Goal: Task Accomplishment & Management: Manage account settings

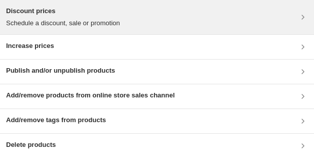
click at [180, 28] on div "Discount prices Schedule a discount, sale or promotion" at bounding box center [157, 17] width 302 height 22
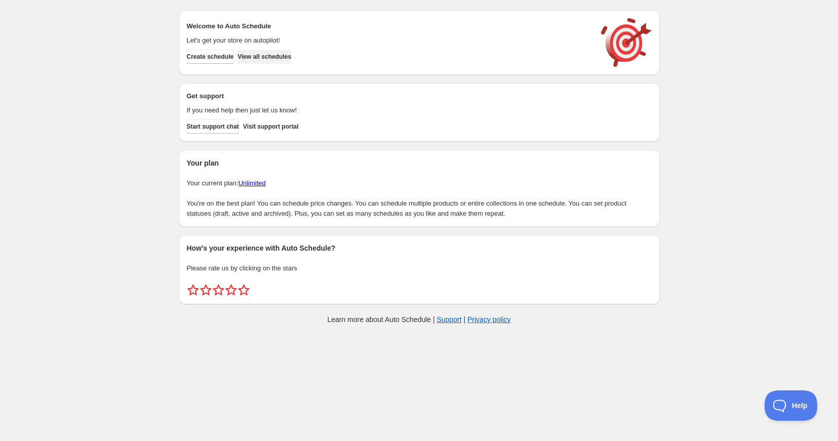
click at [273, 57] on span "View all schedules" at bounding box center [264, 57] width 54 height 8
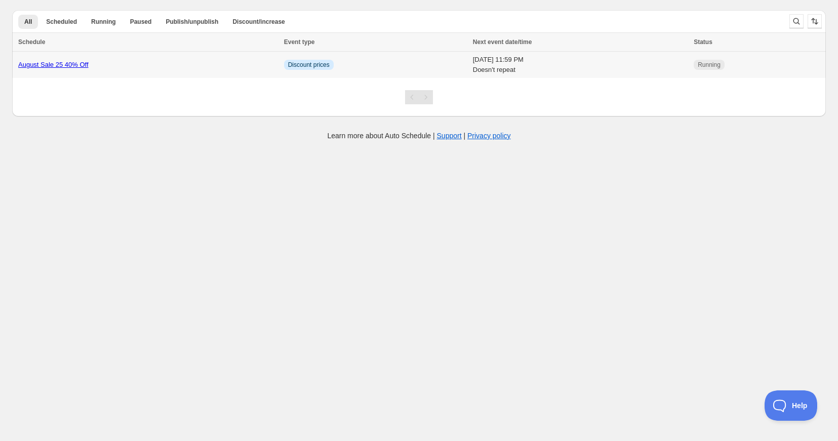
click at [65, 61] on link "August Sale 25 40% Off" at bounding box center [53, 65] width 70 height 8
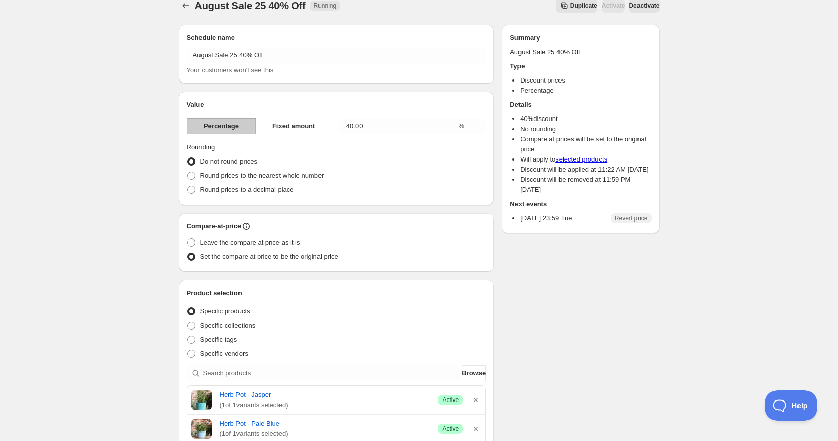
scroll to position [14, 0]
drag, startPoint x: 191, startPoint y: 337, endPoint x: 200, endPoint y: 342, distance: 9.6
click at [191, 337] on span at bounding box center [191, 339] width 8 height 8
click at [188, 336] on input "Specific tags" at bounding box center [187, 335] width 1 height 1
radio input "true"
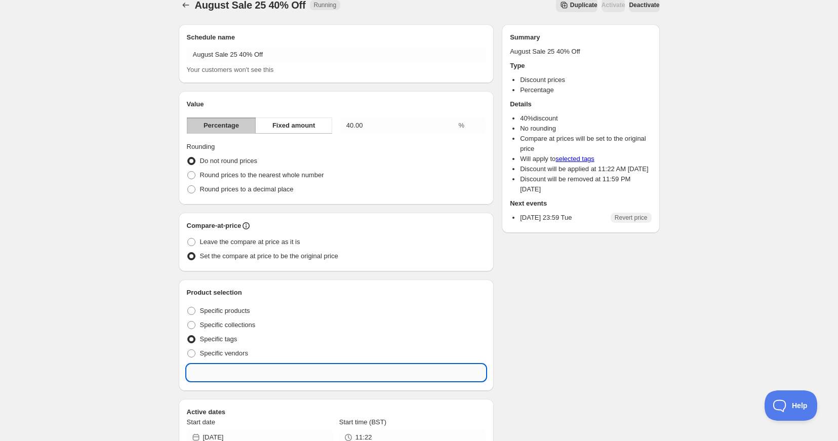
click at [220, 373] on input "text" at bounding box center [336, 373] width 299 height 16
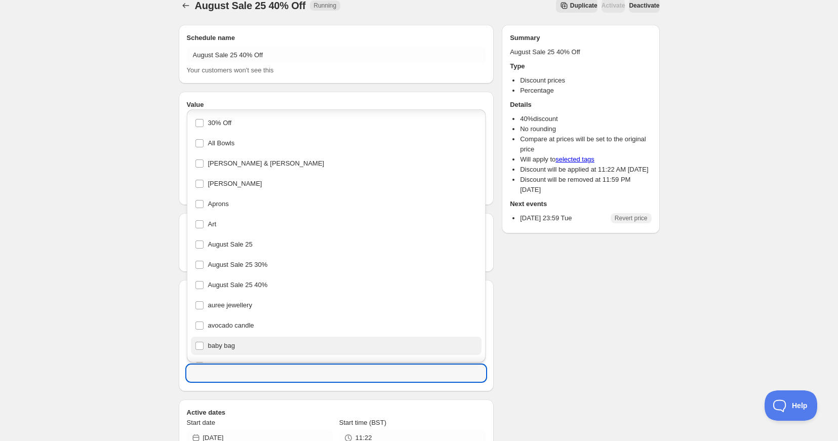
scroll to position [41, 0]
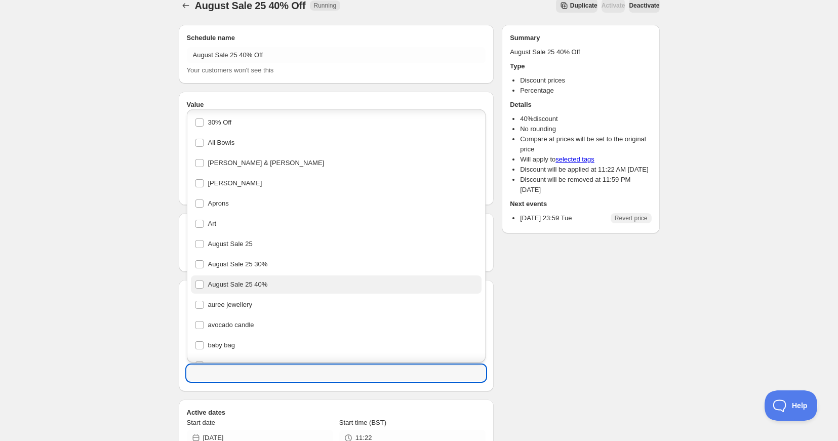
click at [225, 287] on div "August Sale 25 40%" at bounding box center [336, 284] width 283 height 14
type input "August Sale 25 40%"
checkbox input "true"
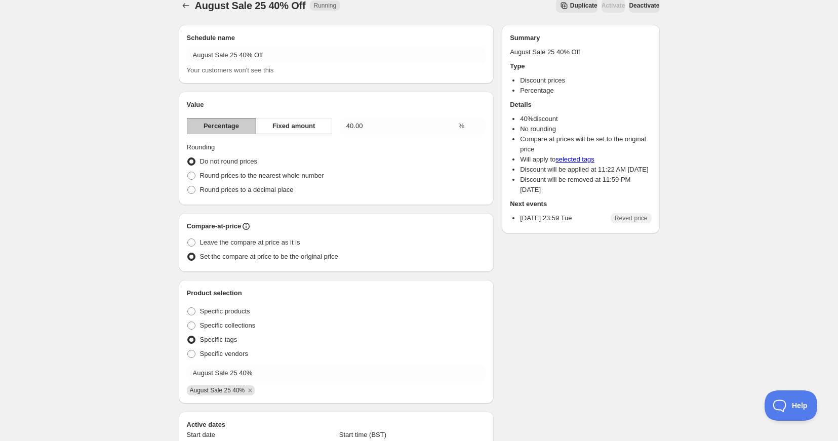
click at [294, 394] on div "August Sale 25 40%" at bounding box center [335, 389] width 301 height 12
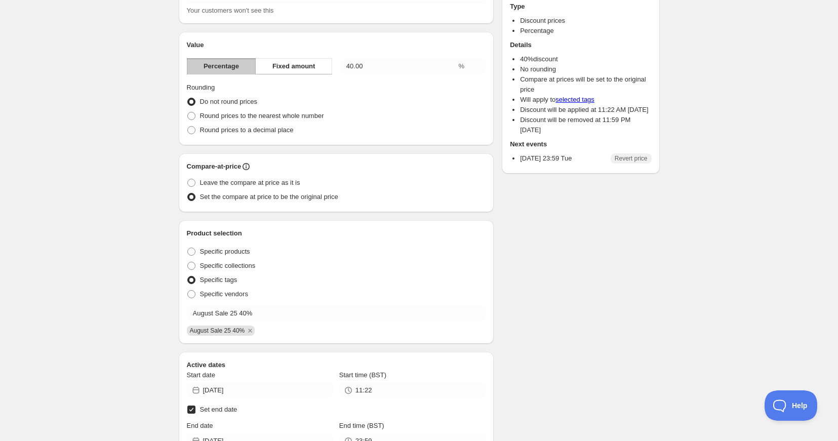
scroll to position [0, 0]
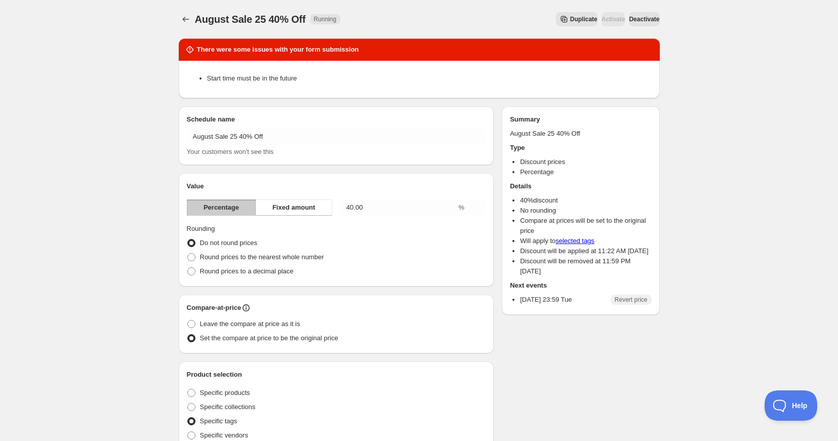
click at [643, 20] on span "Deactivate" at bounding box center [644, 19] width 30 height 8
click at [185, 21] on icon "Schedules" at bounding box center [185, 19] width 7 height 5
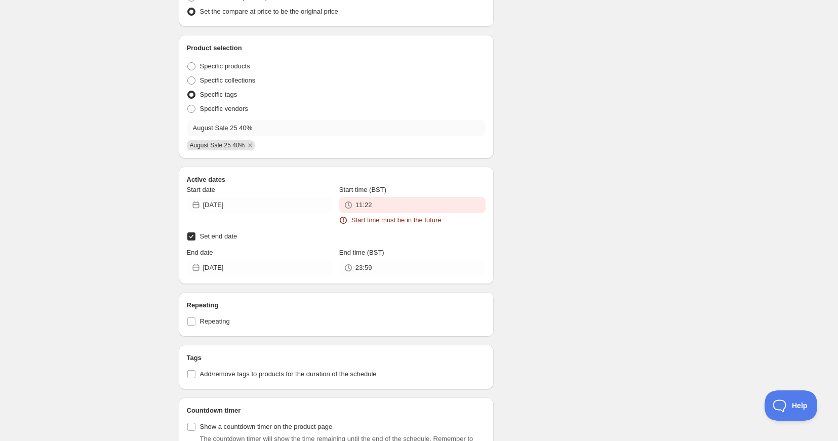
scroll to position [329, 0]
click at [389, 213] on div "Start time (BST) 11:22 Start time must be in the future" at bounding box center [412, 203] width 146 height 41
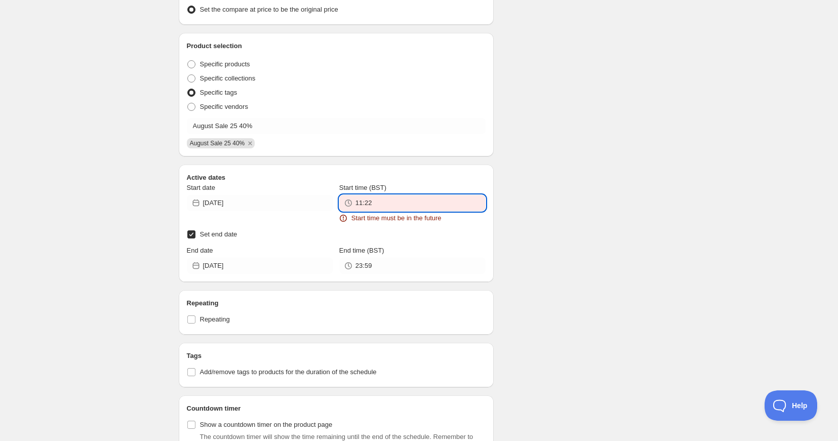
click at [388, 206] on input "11:22" at bounding box center [420, 203] width 130 height 16
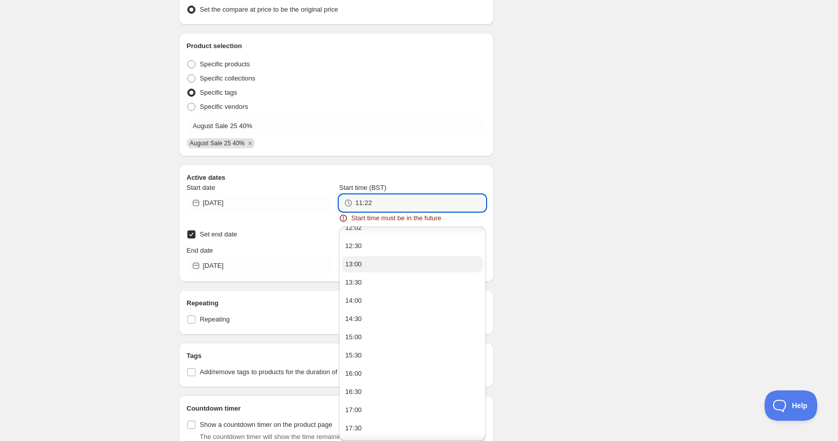
scroll to position [0, 0]
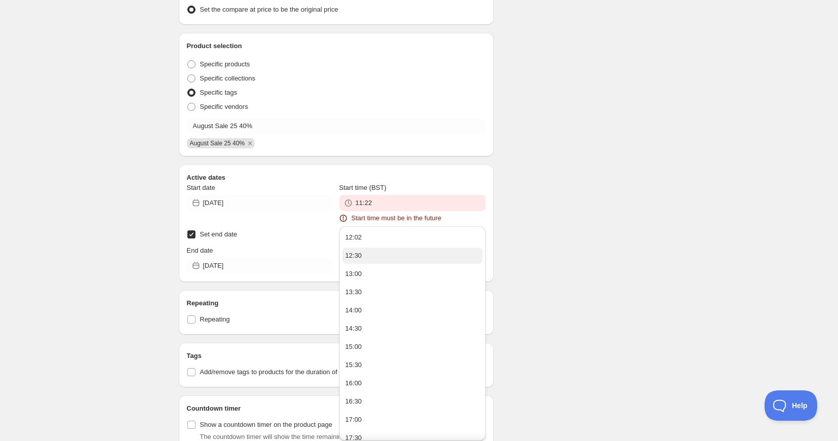
click at [359, 255] on div "12:30" at bounding box center [353, 256] width 17 height 10
type input "12:30"
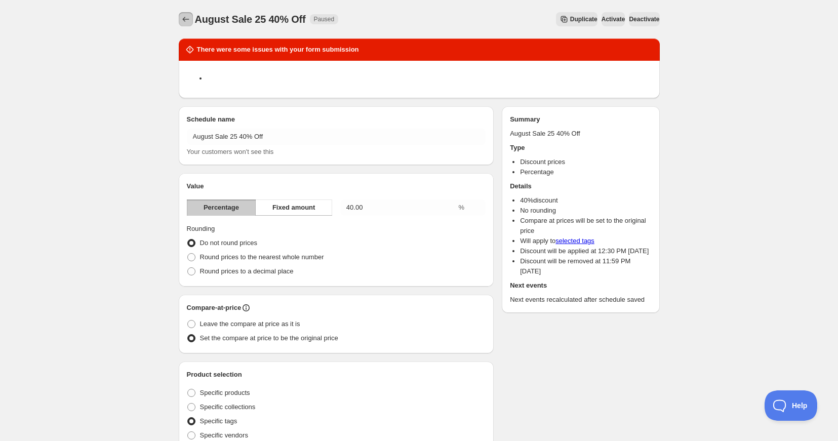
click at [185, 18] on icon "Schedules" at bounding box center [186, 19] width 10 height 10
click at [476, 20] on div "Duplicate Activate Deactivate" at bounding box center [502, 19] width 313 height 14
drag, startPoint x: 181, startPoint y: 15, endPoint x: 201, endPoint y: 19, distance: 19.6
click at [182, 15] on icon "Schedules" at bounding box center [186, 19] width 10 height 10
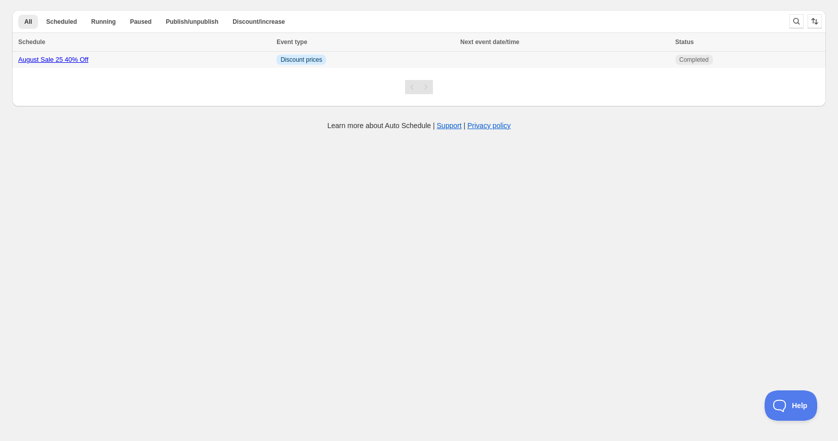
click at [56, 60] on link "August Sale 25 40% Off" at bounding box center [53, 60] width 70 height 8
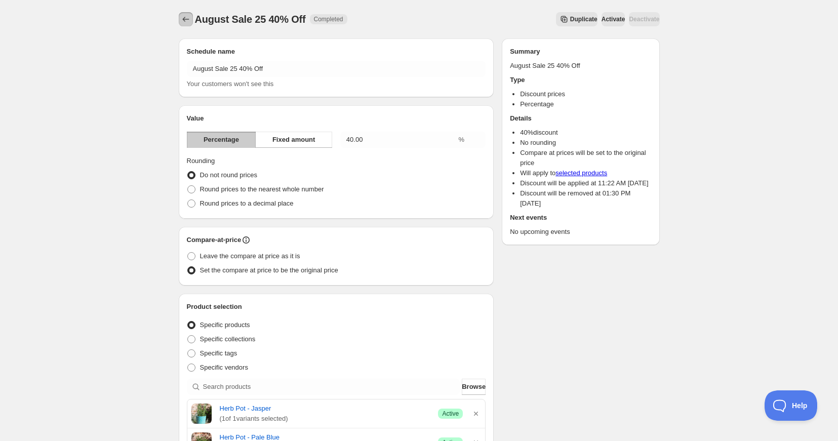
click at [184, 20] on icon "Schedules" at bounding box center [186, 19] width 10 height 10
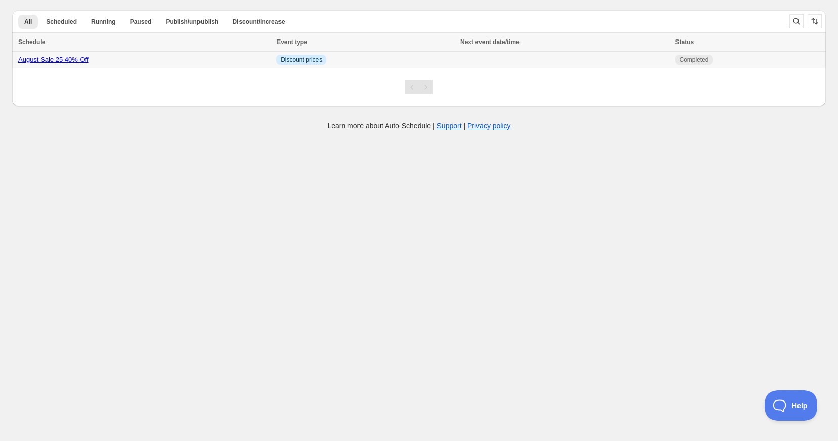
click at [80, 61] on link "August Sale 25 40% Off" at bounding box center [53, 60] width 70 height 8
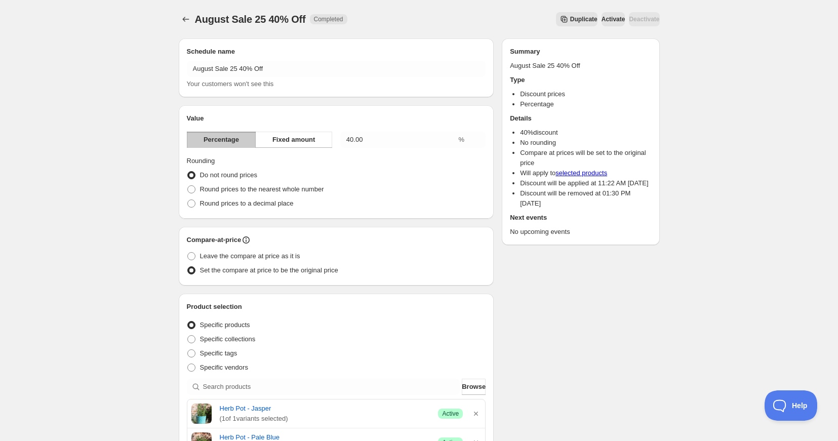
click at [602, 23] on span "Activate" at bounding box center [614, 19] width 24 height 8
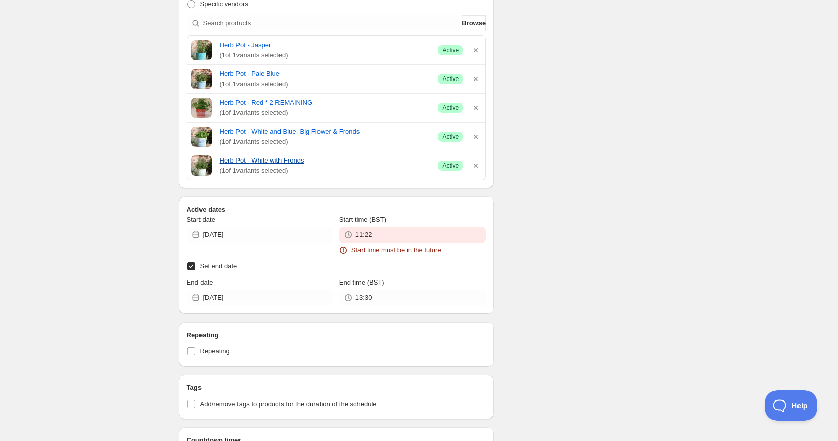
scroll to position [483, 0]
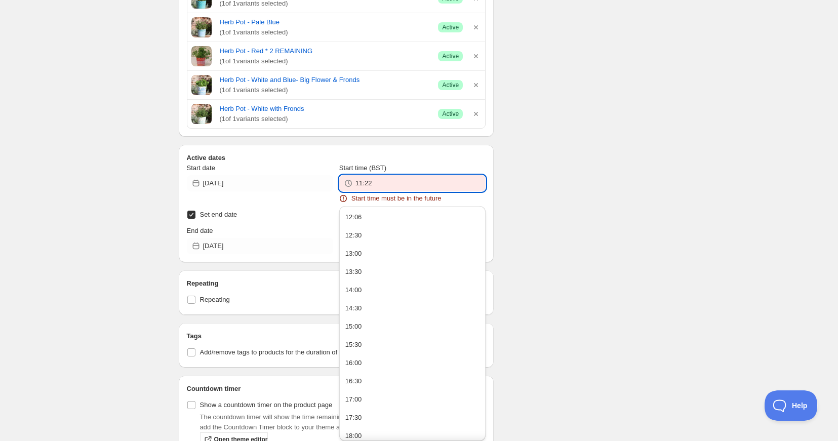
click at [385, 180] on input "11:22" at bounding box center [420, 183] width 130 height 16
click at [353, 211] on button "12:06" at bounding box center [412, 216] width 140 height 16
type input "12:06"
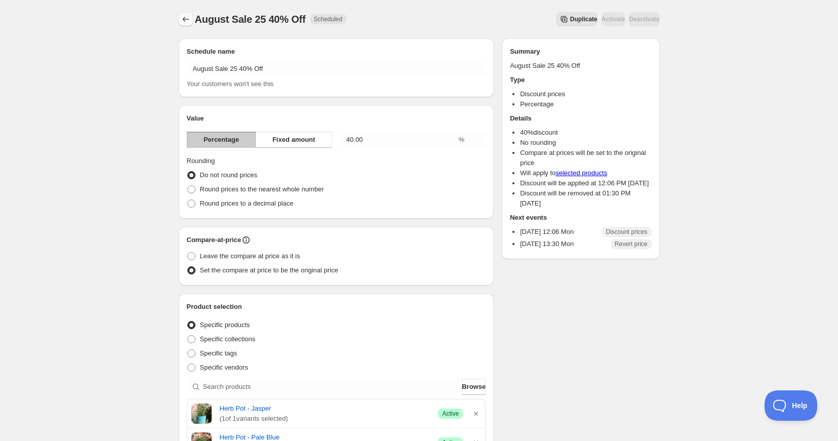
click at [187, 18] on icon "Schedules" at bounding box center [186, 19] width 10 height 10
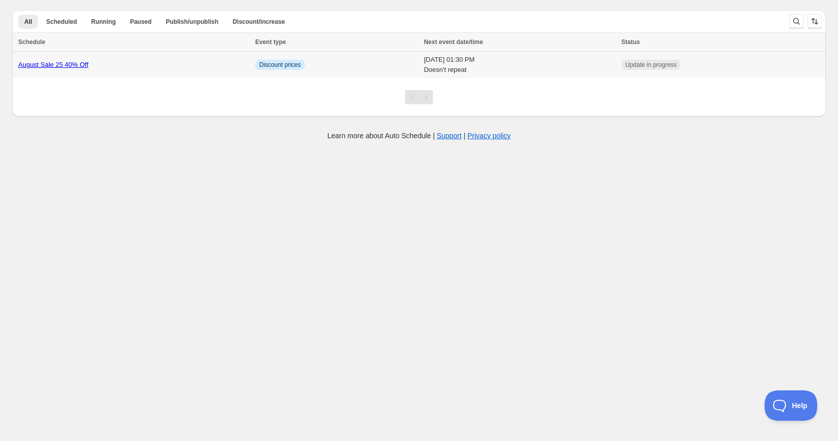
click at [655, 65] on span "Update in progress" at bounding box center [650, 65] width 51 height 8
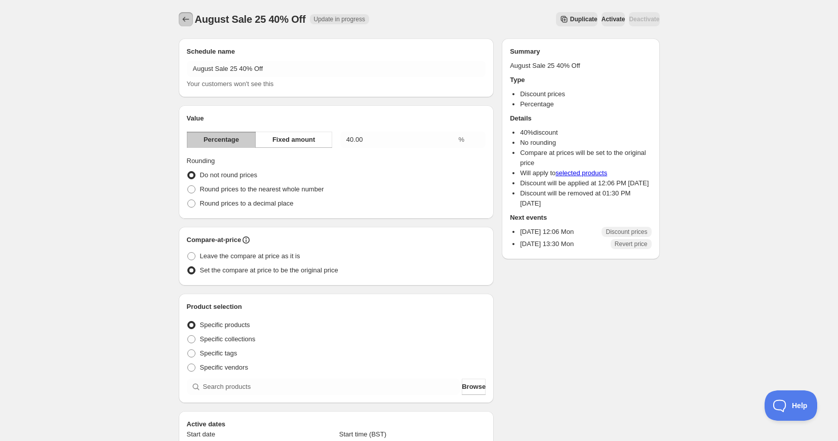
click at [186, 20] on icon "Schedules" at bounding box center [186, 19] width 10 height 10
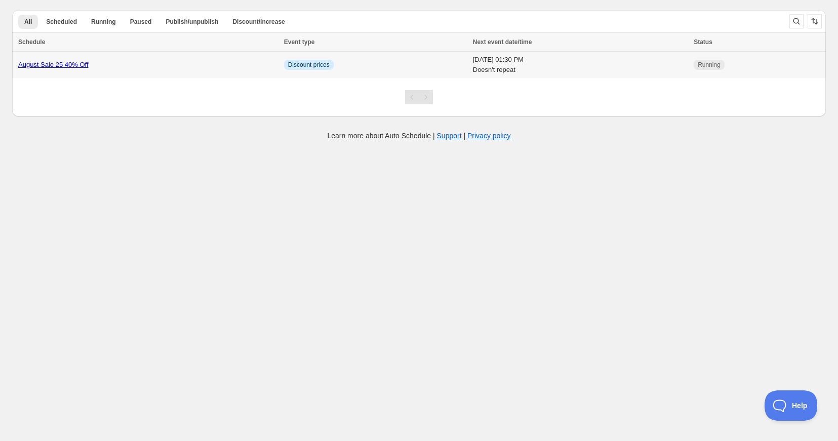
click at [49, 65] on link "August Sale 25 40% Off" at bounding box center [53, 65] width 70 height 8
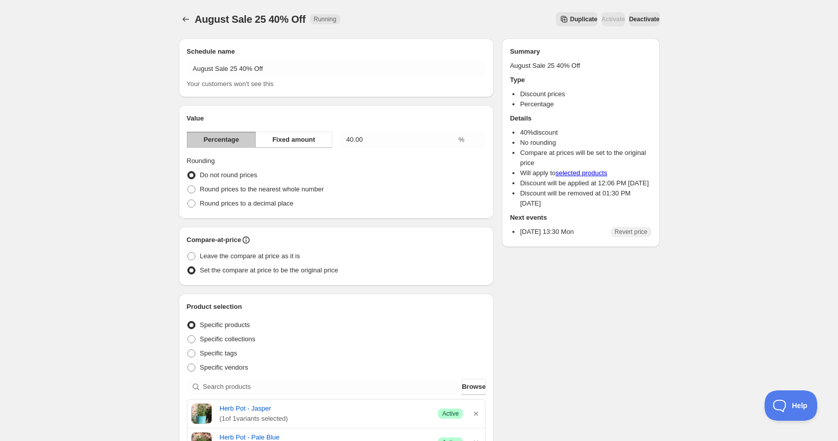
click at [640, 20] on span "Deactivate" at bounding box center [644, 19] width 30 height 8
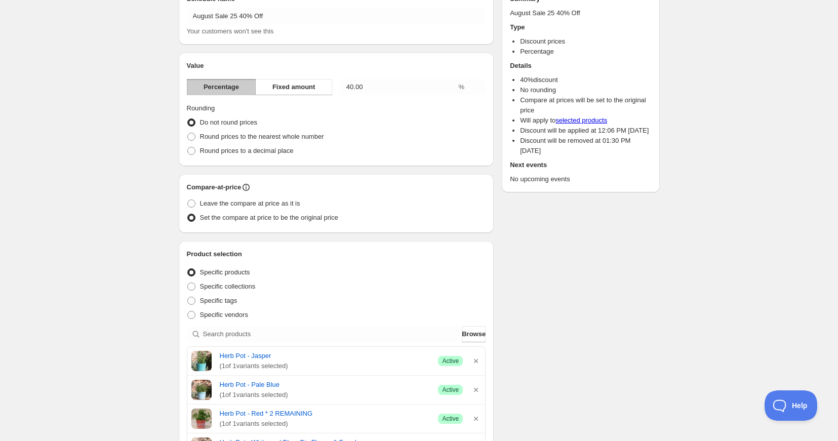
scroll to position [58, 0]
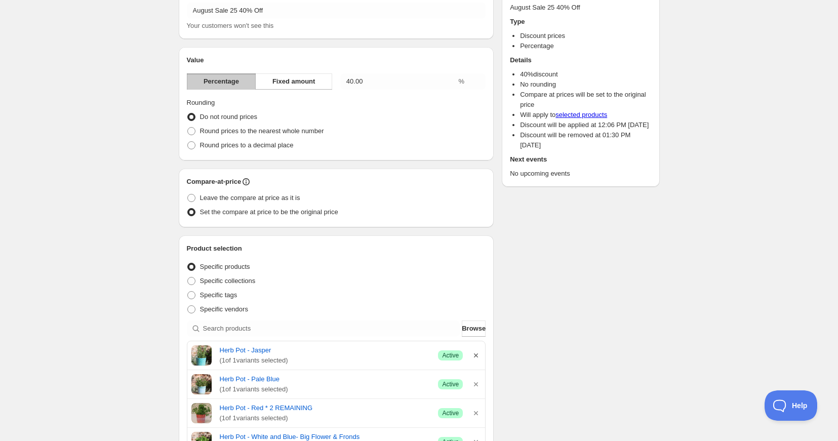
click at [480, 354] on icon "button" at bounding box center [476, 355] width 10 height 10
click at [477, 354] on icon "button" at bounding box center [476, 355] width 4 height 4
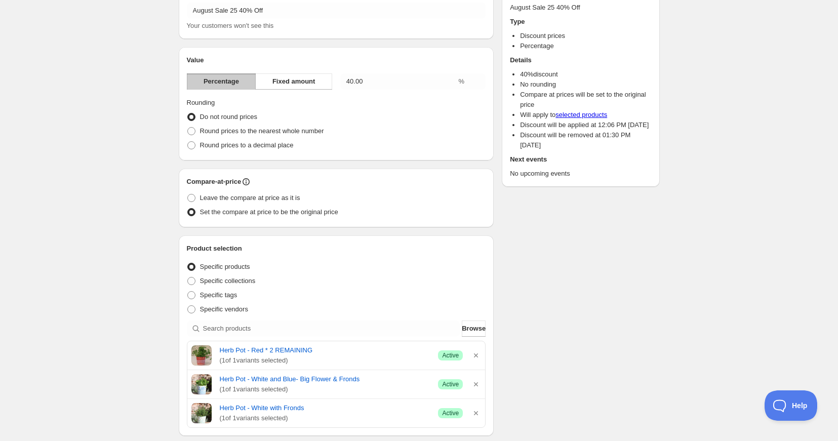
click at [477, 353] on icon "button" at bounding box center [476, 355] width 10 height 10
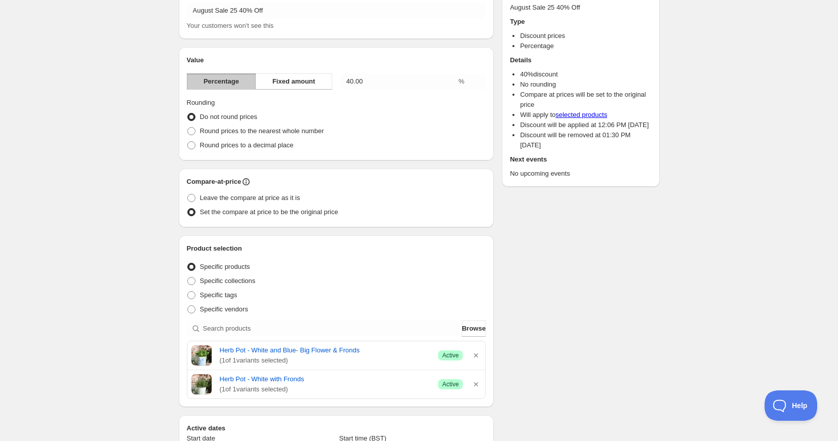
click at [477, 353] on icon "button" at bounding box center [476, 355] width 10 height 10
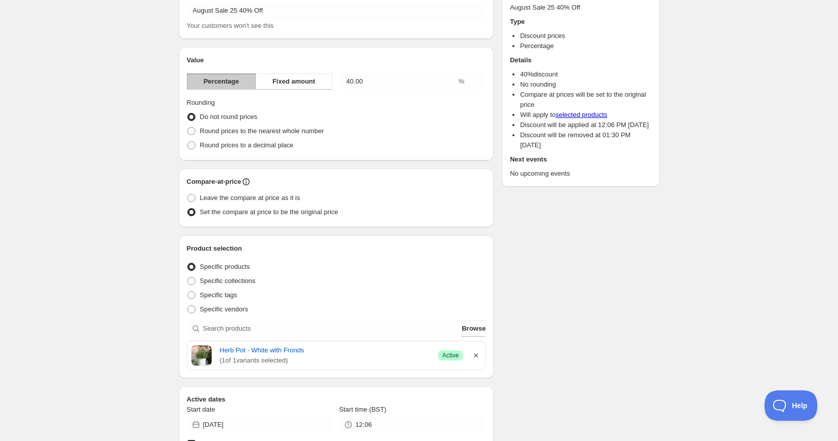
click at [477, 354] on icon "button" at bounding box center [476, 355] width 10 height 10
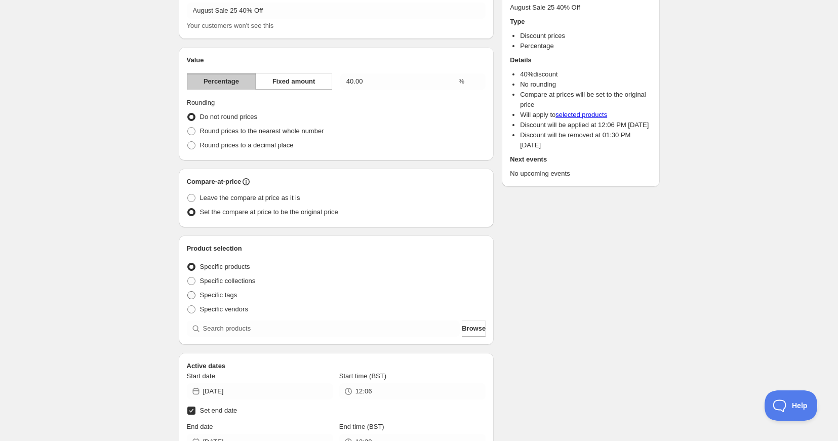
click at [192, 293] on span at bounding box center [191, 295] width 8 height 8
click at [188, 292] on input "Specific tags" at bounding box center [187, 291] width 1 height 1
radio input "true"
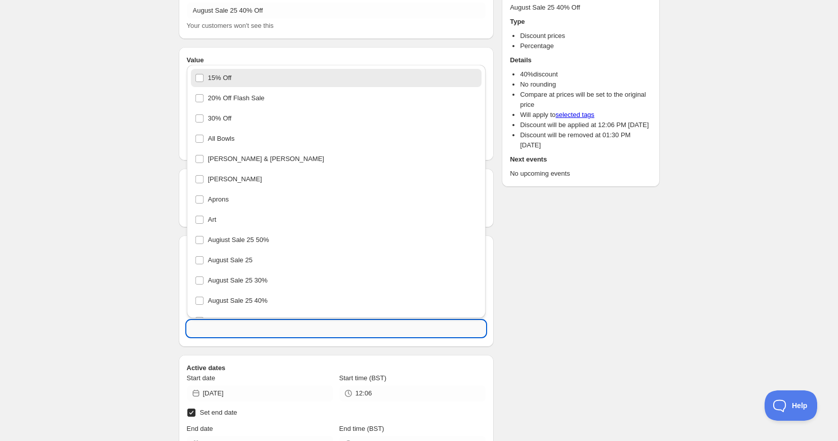
click at [221, 332] on input "text" at bounding box center [336, 329] width 299 height 16
click at [200, 299] on div "August Sale 25 40%" at bounding box center [336, 301] width 283 height 14
type input "August Sale 25 40%"
checkbox input "true"
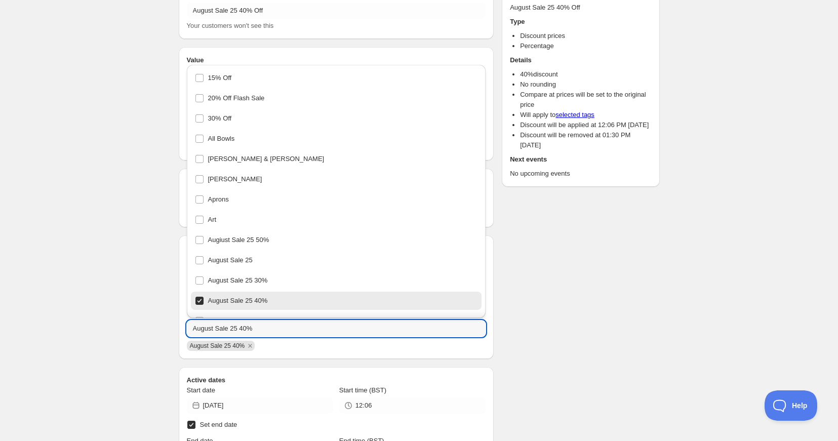
click at [206, 346] on span "August Sale 25 40%" at bounding box center [217, 345] width 55 height 7
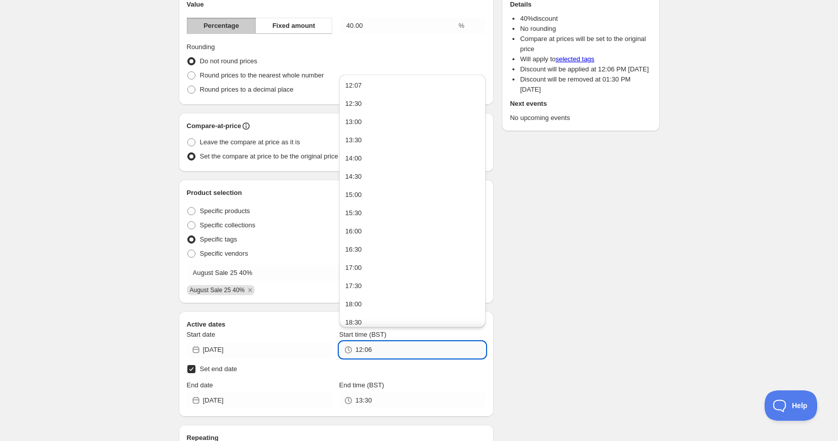
click at [382, 350] on input "12:06" at bounding box center [420, 350] width 130 height 16
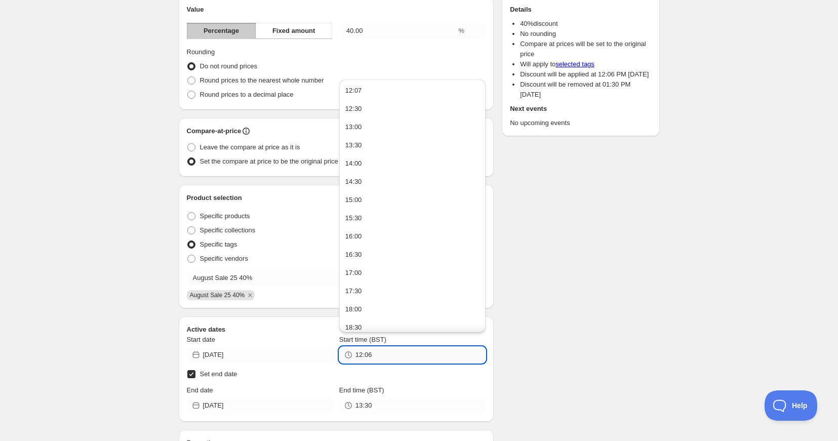
scroll to position [108, 0]
click at [351, 86] on div "12:07" at bounding box center [353, 91] width 17 height 10
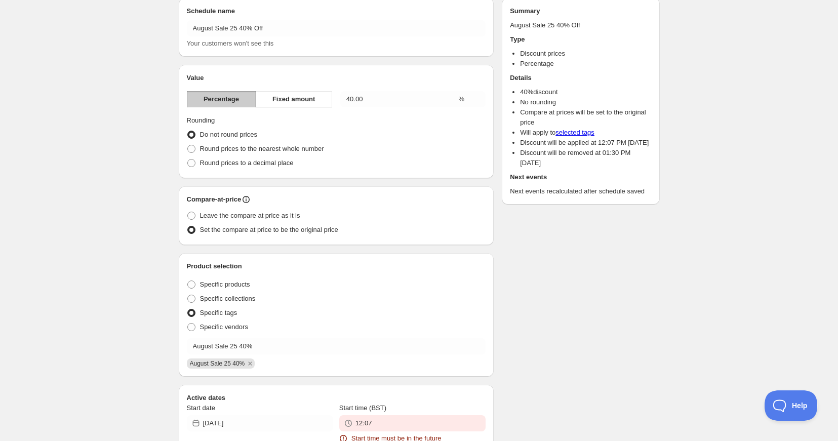
scroll to position [176, 0]
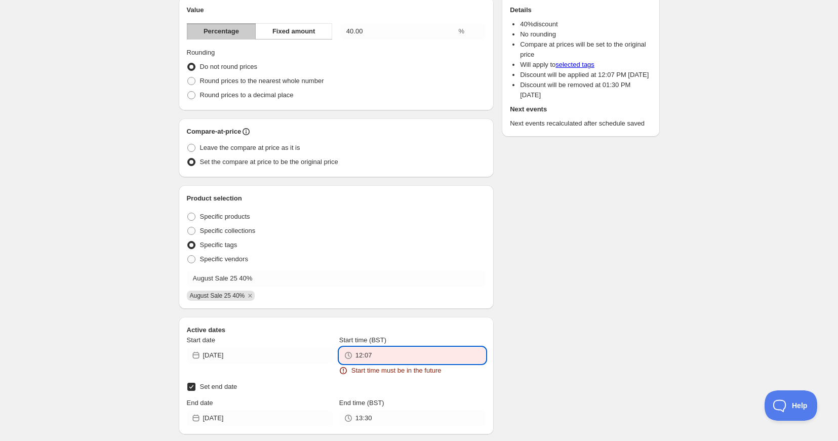
drag, startPoint x: 366, startPoint y: 355, endPoint x: 375, endPoint y: 358, distance: 8.8
click at [367, 356] on input "12:07" at bounding box center [420, 355] width 130 height 16
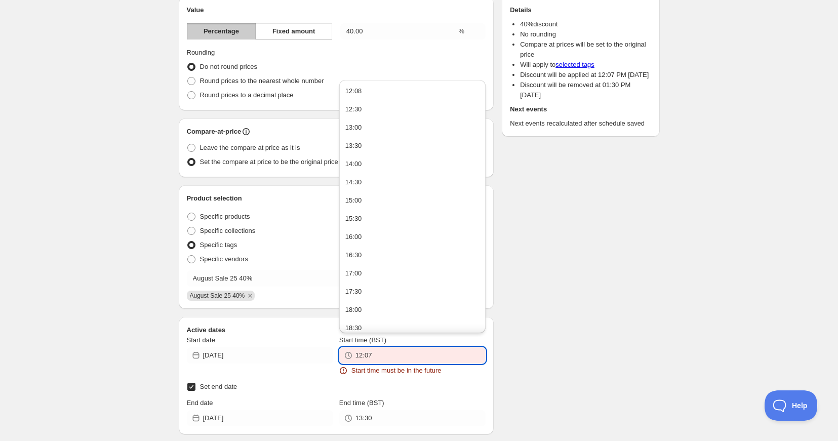
click at [375, 358] on input "12:07" at bounding box center [420, 355] width 130 height 16
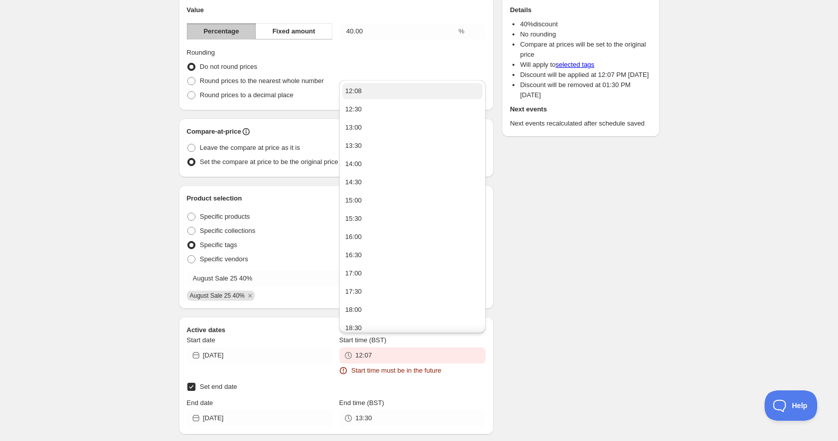
click at [355, 92] on div "12:08" at bounding box center [353, 91] width 17 height 10
type input "12:08"
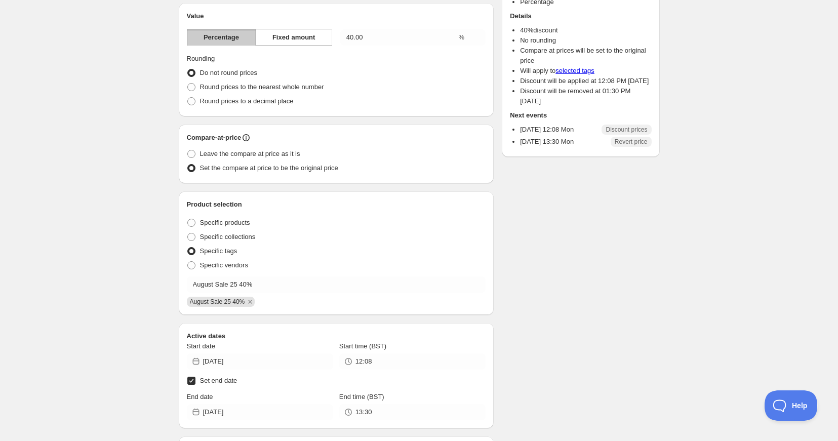
scroll to position [0, 0]
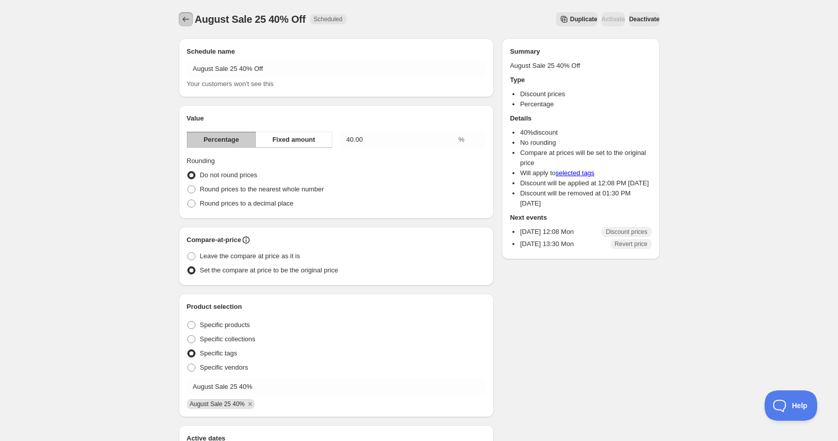
click at [186, 18] on icon "Schedules" at bounding box center [186, 19] width 10 height 10
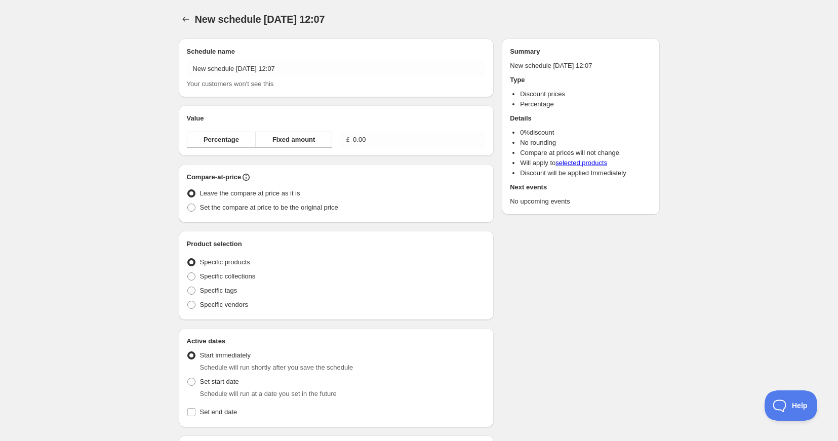
radio input "true"
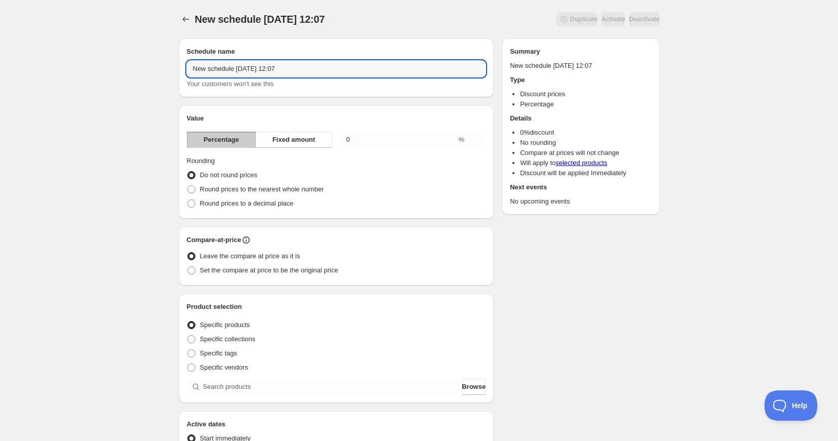
drag, startPoint x: 304, startPoint y: 69, endPoint x: 168, endPoint y: 62, distance: 136.9
click at [158, 63] on div "New schedule Aug 18 2025 12:07. This page is ready New schedule Aug 18 2025 12:…" at bounding box center [419, 374] width 838 height 749
type input "August Sale 25 30% off"
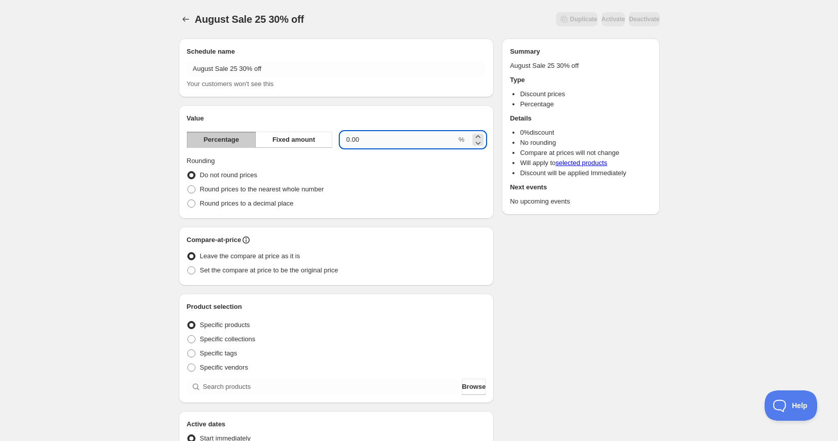
click at [365, 138] on input "0.00" at bounding box center [398, 140] width 116 height 16
drag, startPoint x: 363, startPoint y: 138, endPoint x: 337, endPoint y: 140, distance: 25.9
click at [337, 140] on div "Percentage Fixed amount 0.00 %" at bounding box center [336, 140] width 299 height 16
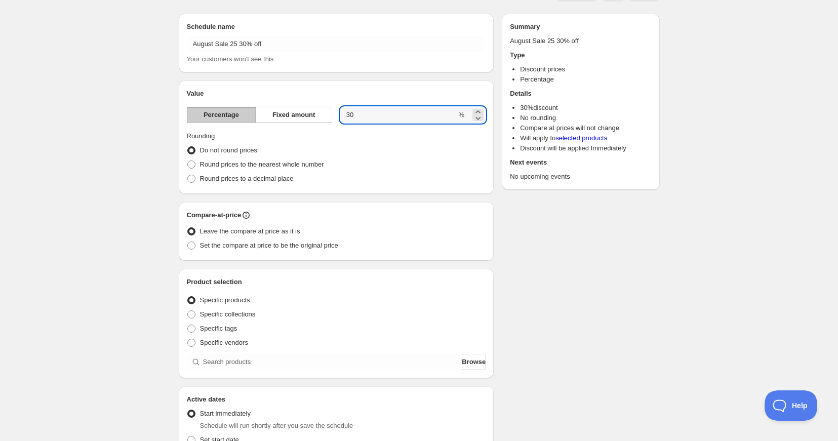
scroll to position [26, 0]
type input "30"
click at [192, 326] on span at bounding box center [191, 327] width 8 height 8
click at [188, 324] on input "Specific tags" at bounding box center [187, 323] width 1 height 1
radio input "true"
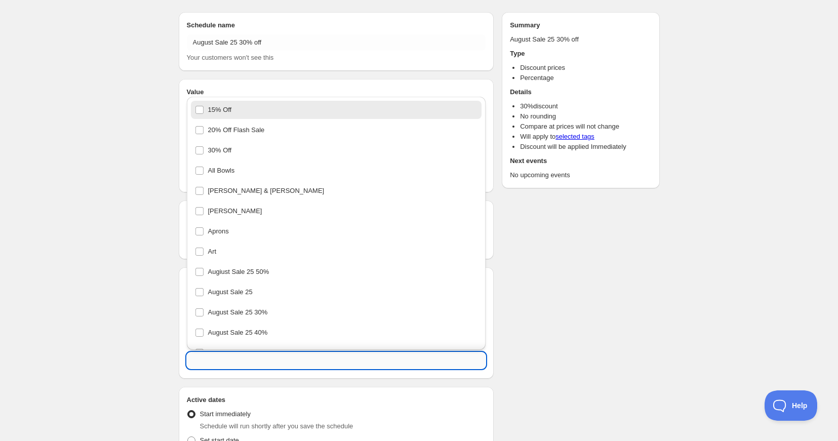
click at [210, 363] on input "text" at bounding box center [336, 360] width 299 height 16
click at [233, 312] on div "August Sale 25 30%" at bounding box center [336, 312] width 283 height 14
type input "August Sale 25 30%"
checkbox input "true"
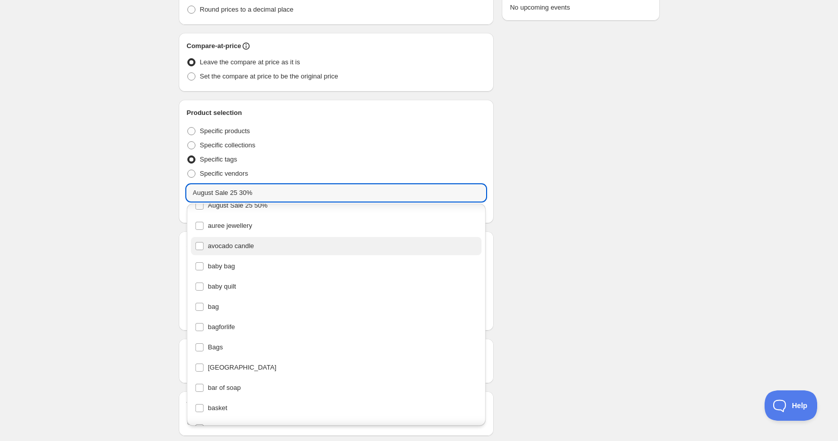
scroll to position [213, 0]
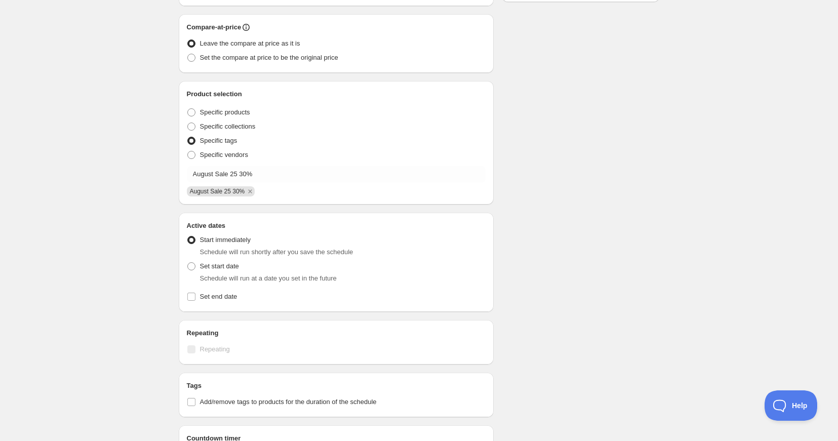
click at [167, 190] on div "August Sale 25 30% off. This page is ready August Sale 25 30% off Duplicate Act…" at bounding box center [419, 158] width 505 height 743
click at [192, 296] on input "Set end date" at bounding box center [191, 297] width 8 height 8
checkbox input "true"
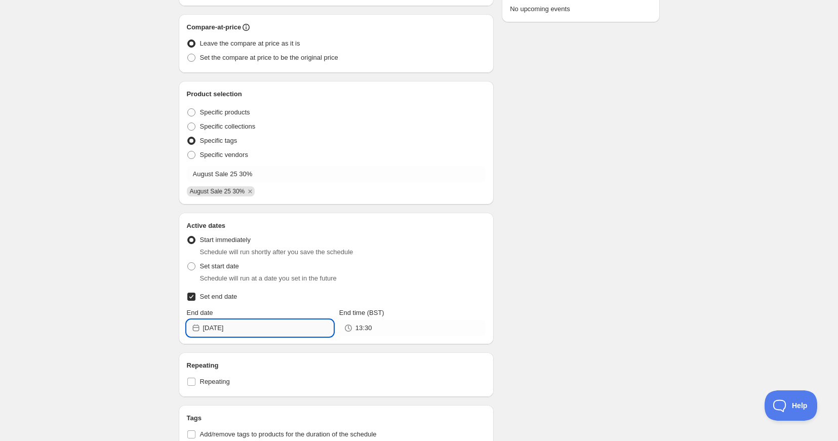
click at [305, 336] on input "[DATE]" at bounding box center [268, 328] width 130 height 16
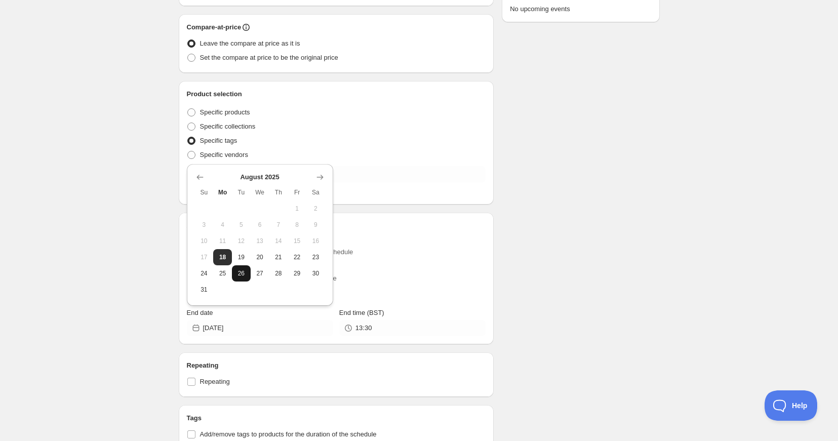
click at [246, 274] on span "26" at bounding box center [241, 273] width 11 height 8
type input "[DATE]"
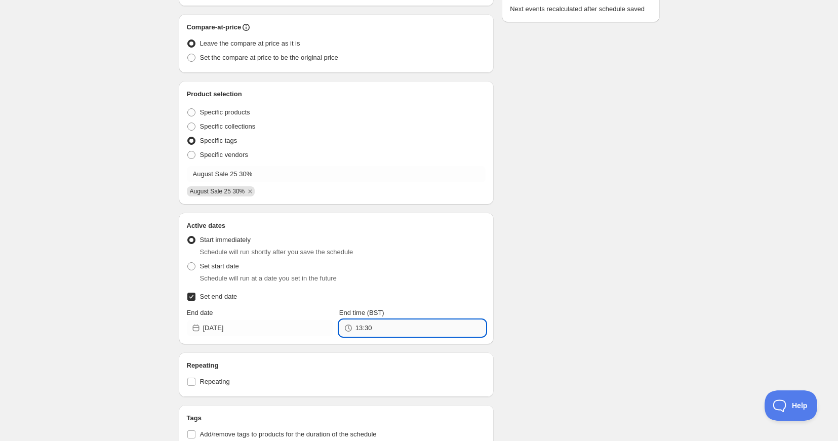
click at [384, 328] on input "13:30" at bounding box center [420, 328] width 130 height 16
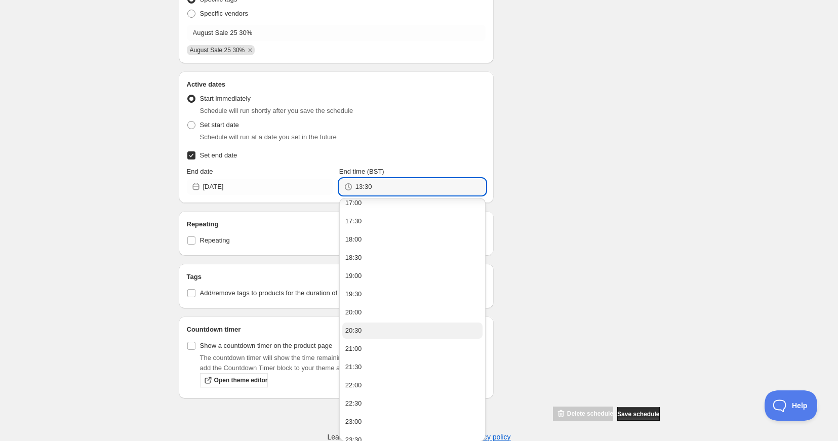
scroll to position [636, 0]
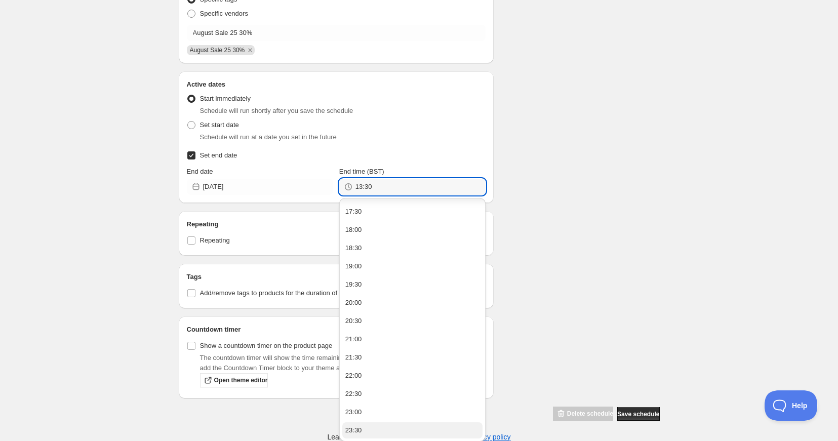
click at [365, 428] on button "23:30" at bounding box center [412, 430] width 140 height 16
drag, startPoint x: 379, startPoint y: 185, endPoint x: 367, endPoint y: 187, distance: 12.2
click at [367, 187] on input "23:30" at bounding box center [420, 187] width 130 height 16
type input "23:59"
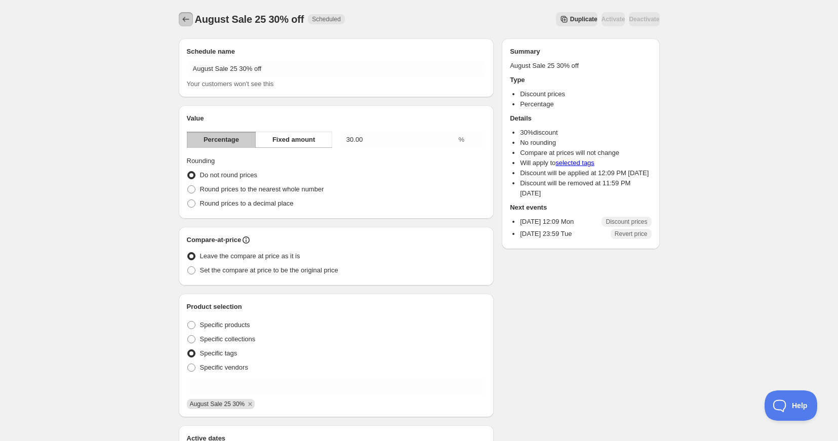
click at [186, 18] on icon "Schedules" at bounding box center [186, 19] width 10 height 10
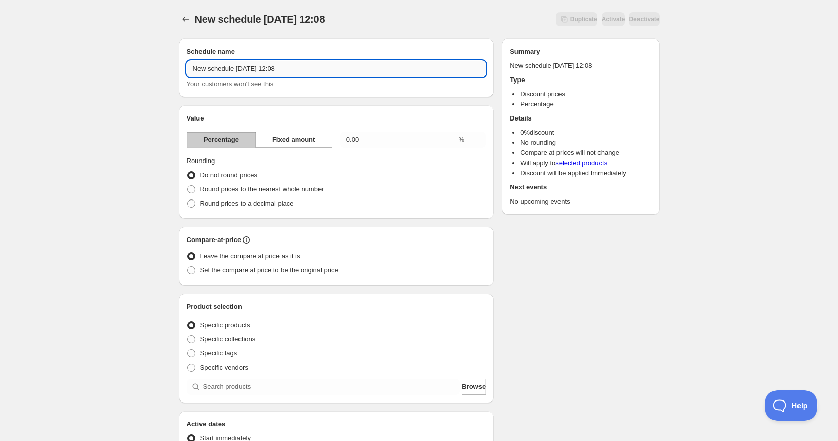
click at [261, 73] on input "New schedule Aug 18 2025 12:08" at bounding box center [336, 69] width 299 height 16
drag, startPoint x: 329, startPoint y: 69, endPoint x: 182, endPoint y: 62, distance: 147.0
click at [183, 62] on div "Schedule name New schedule Aug 18 Auau2025 12:08 Your customers won't see this" at bounding box center [336, 67] width 315 height 59
type input "August Sale 25 50% Off"
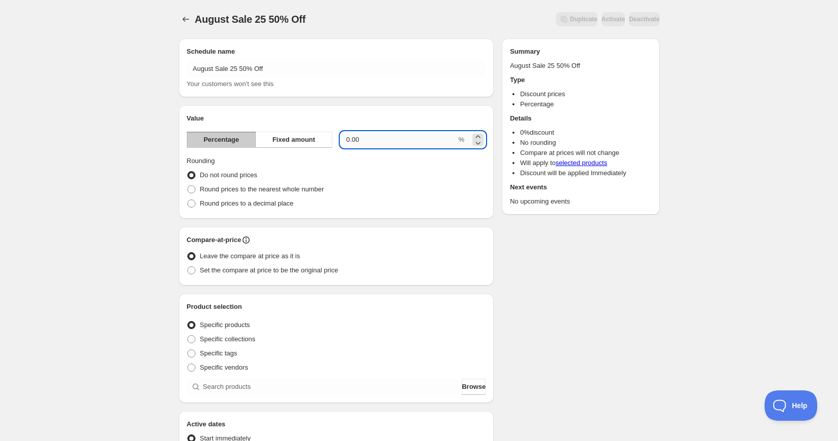
click at [359, 141] on input "0.00" at bounding box center [398, 140] width 116 height 16
drag, startPoint x: 360, startPoint y: 140, endPoint x: 343, endPoint y: 140, distance: 16.7
click at [343, 139] on input "0.00" at bounding box center [398, 140] width 116 height 16
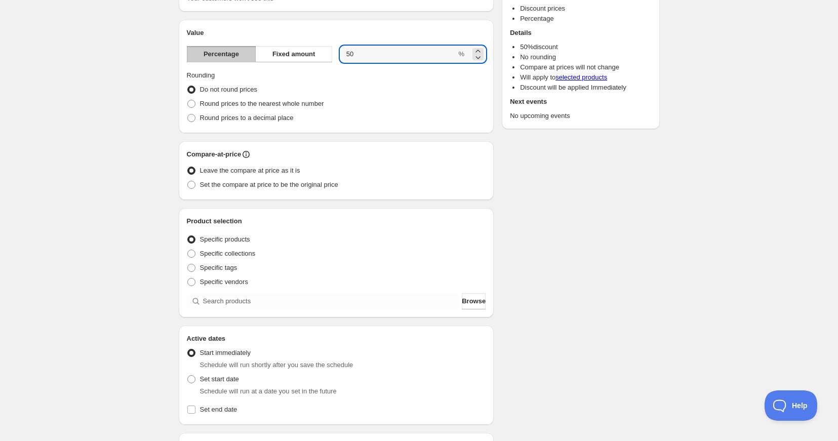
scroll to position [95, 0]
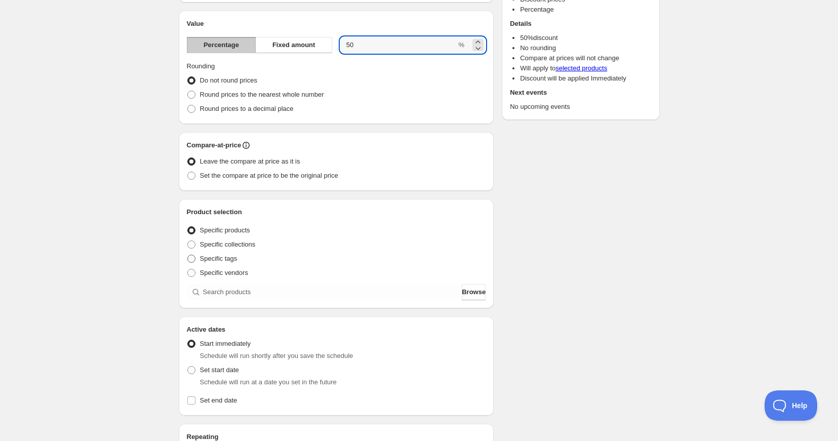
type input "50"
drag, startPoint x: 193, startPoint y: 257, endPoint x: 200, endPoint y: 264, distance: 9.3
click at [193, 258] on span at bounding box center [191, 259] width 8 height 8
click at [188, 255] on input "Specific tags" at bounding box center [187, 255] width 1 height 1
radio input "true"
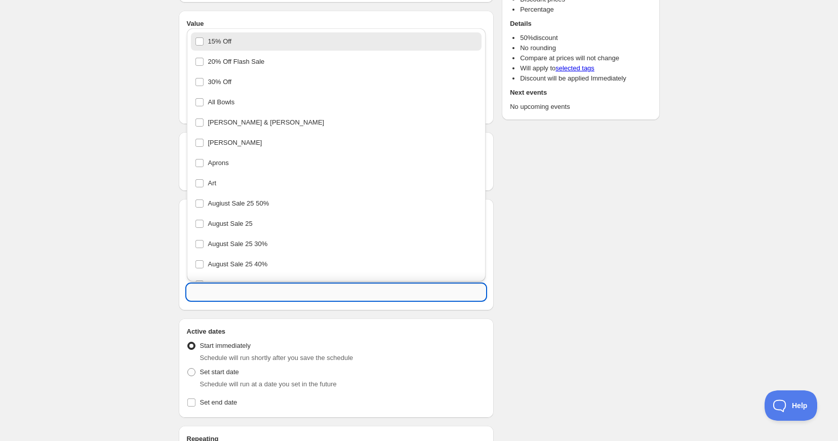
click at [214, 289] on input "text" at bounding box center [336, 292] width 299 height 16
click at [244, 207] on div "Augiust Sale 25 50%" at bounding box center [336, 203] width 283 height 14
type input "Augiust Sale 25 50%"
checkbox input "true"
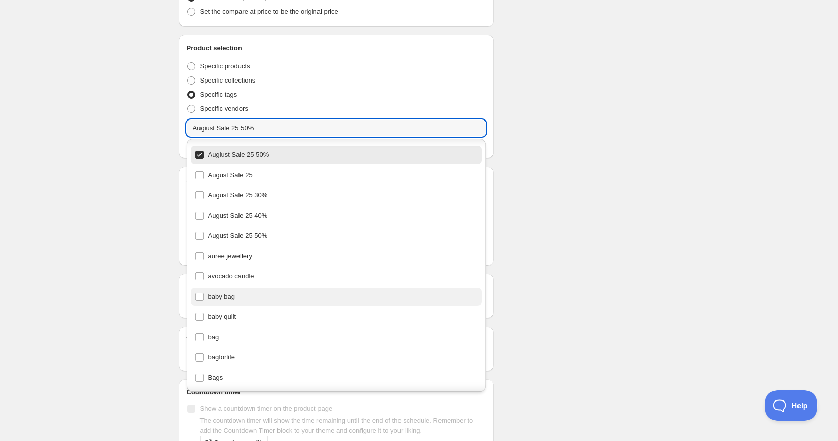
scroll to position [261, 0]
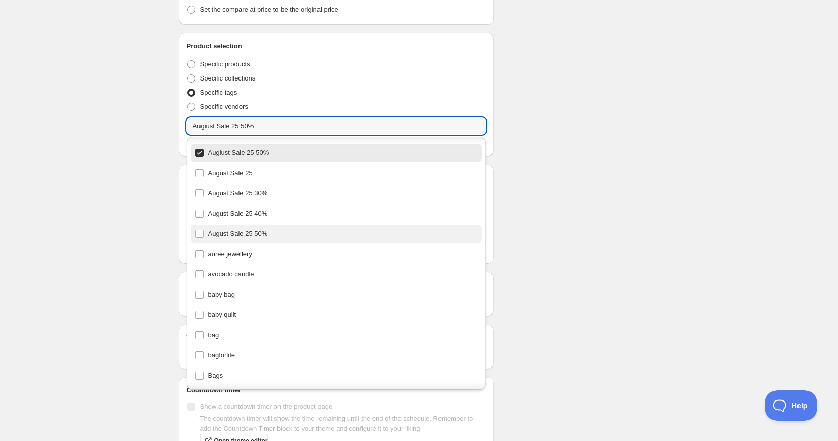
click at [197, 233] on div "August Sale 25 50%" at bounding box center [336, 234] width 283 height 14
type input "August Sale 25 50%"
checkbox input "true"
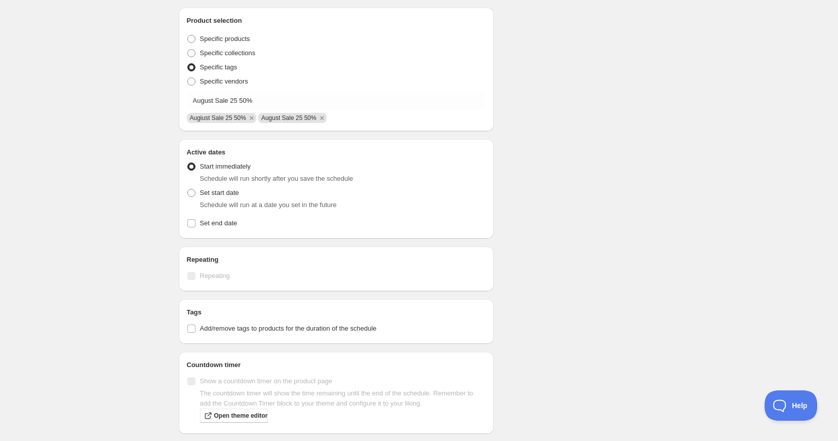
scroll to position [280, 0]
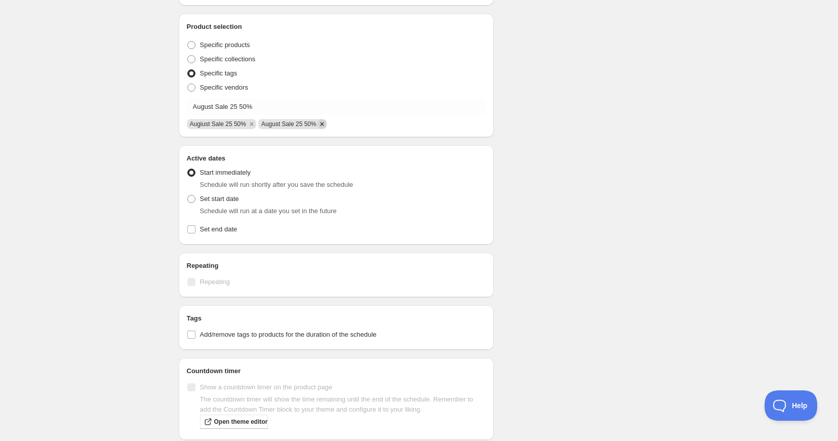
click at [327, 122] on icon "Remove August Sale 25 50%" at bounding box center [322, 124] width 9 height 9
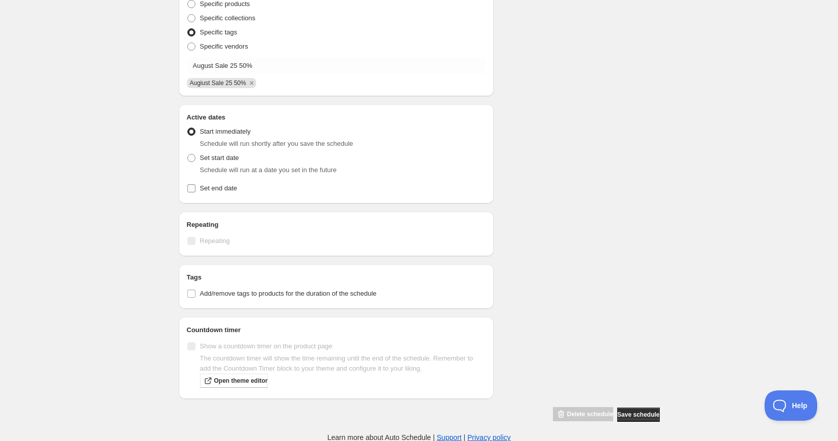
scroll to position [322, 0]
drag, startPoint x: 190, startPoint y: 184, endPoint x: 201, endPoint y: 196, distance: 16.5
click at [190, 184] on input "Set end date" at bounding box center [191, 188] width 8 height 8
checkbox input "true"
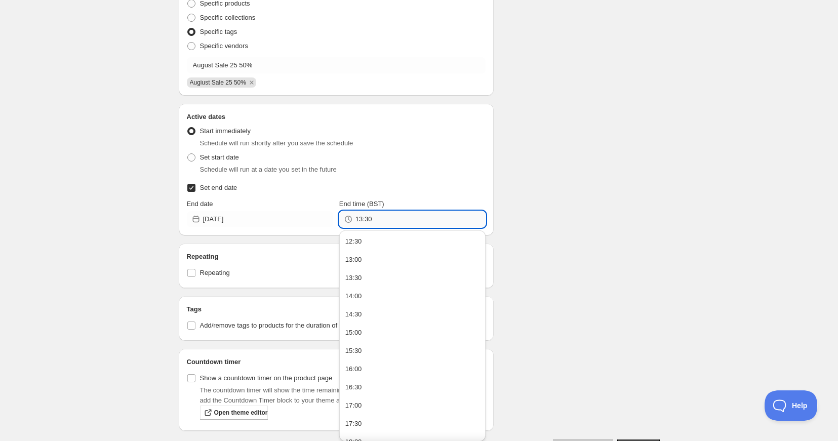
click at [381, 219] on input "13:30" at bounding box center [420, 219] width 130 height 16
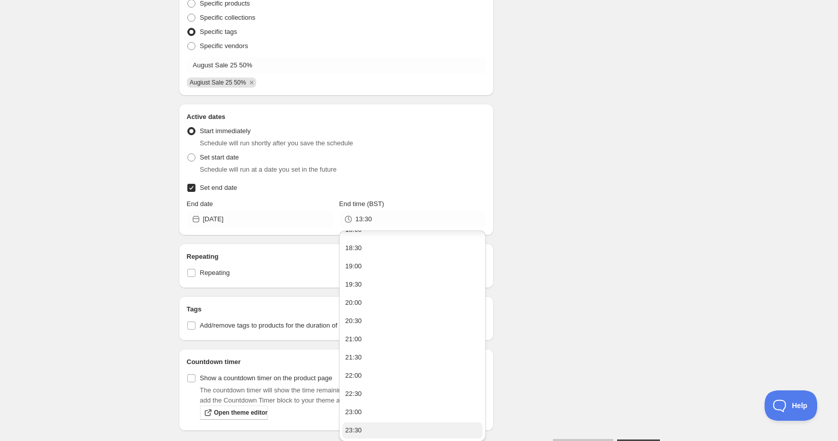
click at [367, 428] on button "23:30" at bounding box center [412, 430] width 140 height 16
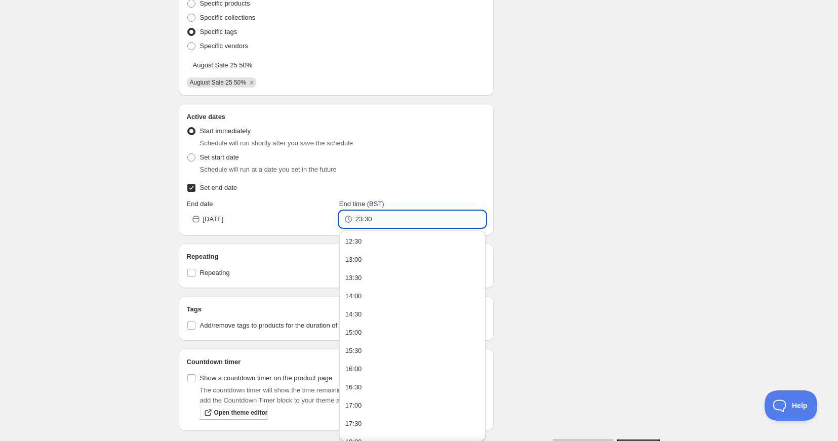
drag, startPoint x: 378, startPoint y: 218, endPoint x: 366, endPoint y: 221, distance: 13.0
click at [365, 221] on input "23:30" at bounding box center [420, 219] width 130 height 16
type input "23:59"
click at [253, 220] on input "[DATE]" at bounding box center [268, 219] width 130 height 16
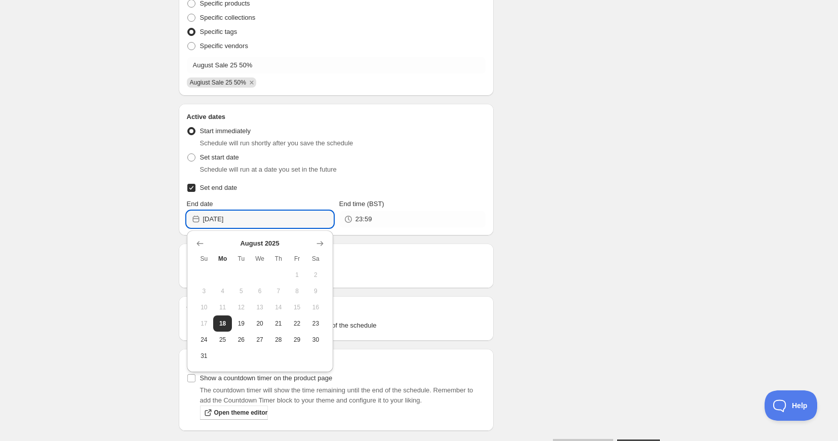
click at [243, 337] on span "26" at bounding box center [241, 340] width 11 height 8
type input "[DATE]"
type input "23:30"
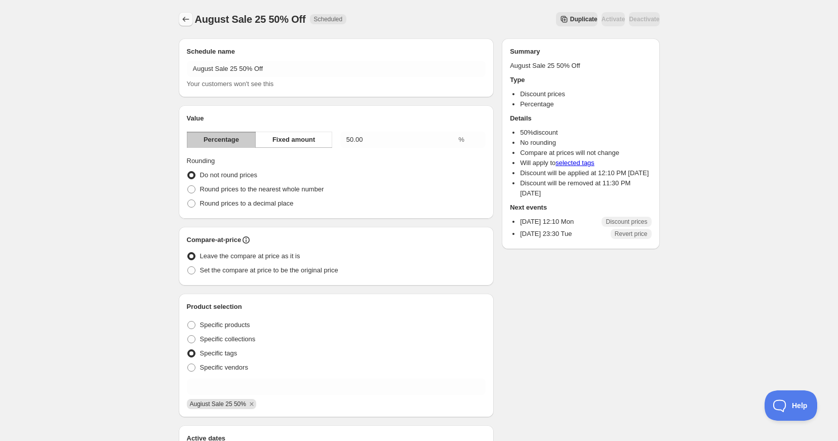
click at [184, 20] on icon "Schedules" at bounding box center [186, 19] width 10 height 10
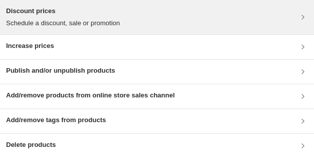
click at [66, 18] on p "Schedule a discount, sale or promotion" at bounding box center [63, 23] width 114 height 10
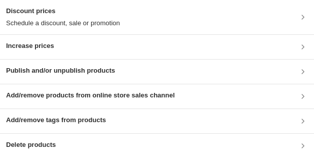
click at [178, 18] on div "Discount prices Schedule a discount, sale or promotion" at bounding box center [157, 17] width 302 height 22
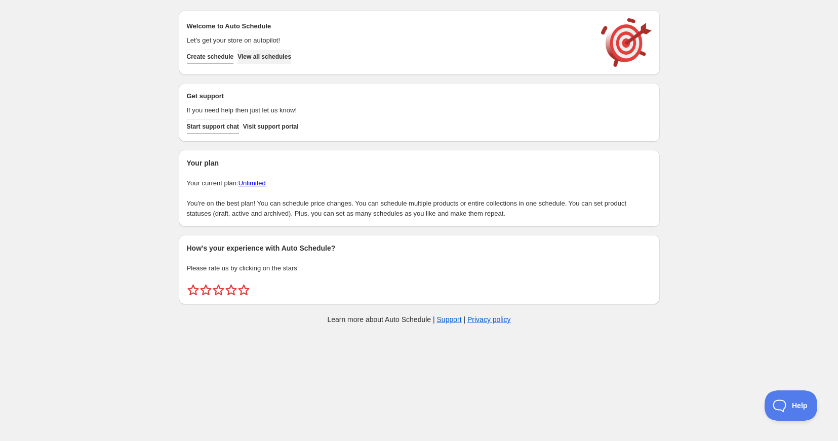
click at [283, 54] on span "View all schedules" at bounding box center [264, 57] width 54 height 8
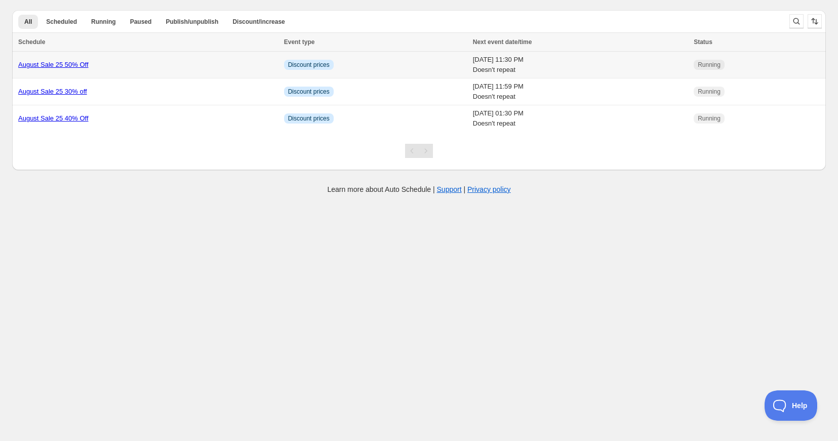
click at [69, 65] on link "August Sale 25 50% Off" at bounding box center [53, 65] width 70 height 8
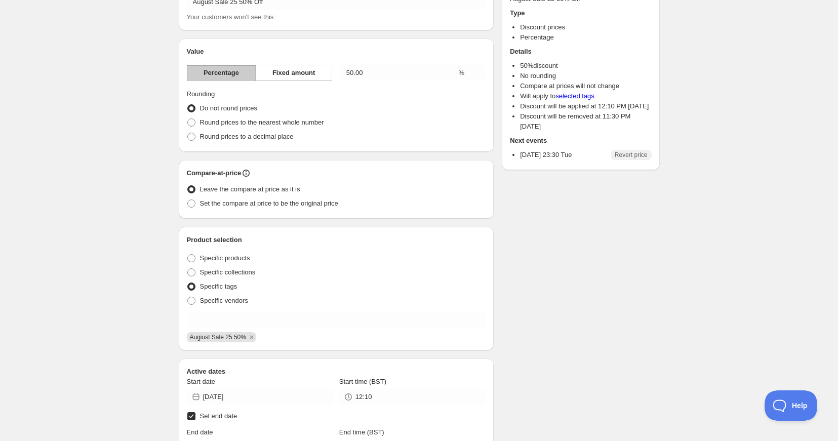
scroll to position [68, 0]
click at [253, 337] on icon "Remove Augiust Sale 25 50%" at bounding box center [252, 336] width 4 height 4
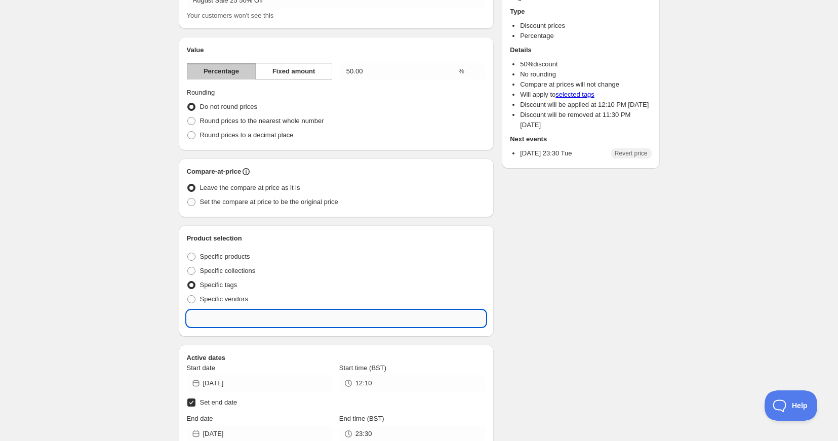
click at [231, 323] on input "text" at bounding box center [336, 318] width 299 height 16
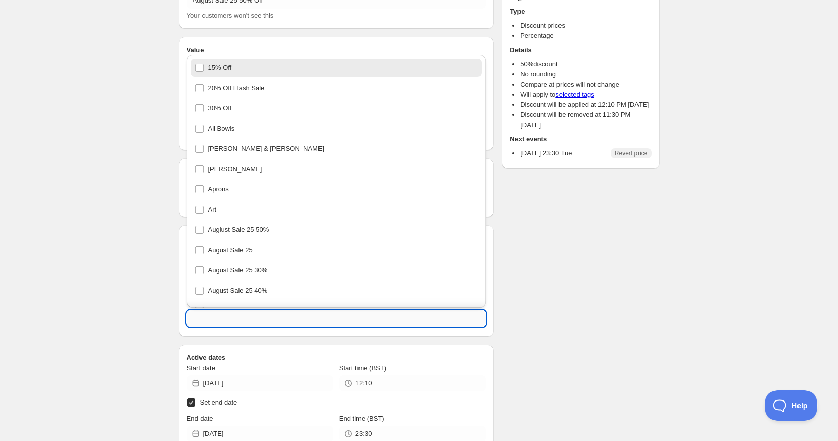
scroll to position [69, 0]
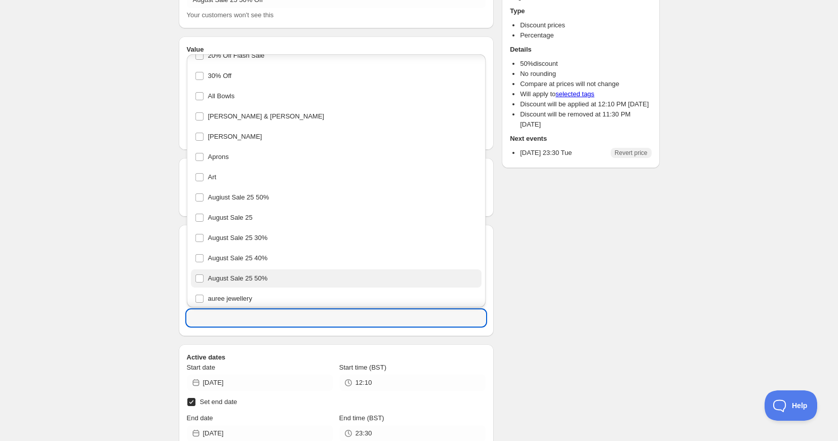
click at [232, 280] on div "August Sale 25 50%" at bounding box center [336, 278] width 283 height 14
type input "August Sale 25 50%"
checkbox input "true"
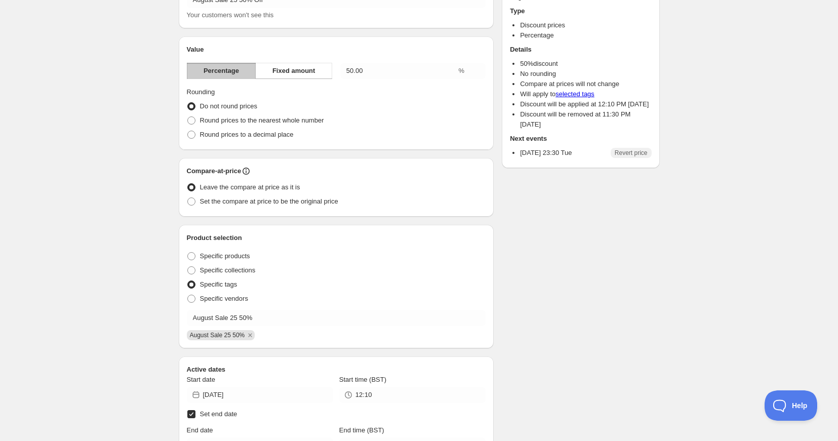
scroll to position [137, 0]
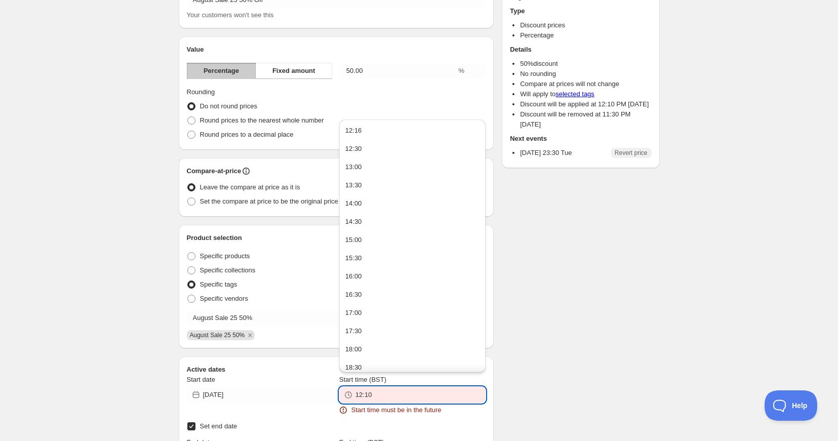
click at [399, 394] on input "12:10" at bounding box center [420, 395] width 130 height 16
drag, startPoint x: 356, startPoint y: 134, endPoint x: 358, endPoint y: 143, distance: 9.8
click at [356, 134] on div "12:16" at bounding box center [353, 131] width 17 height 10
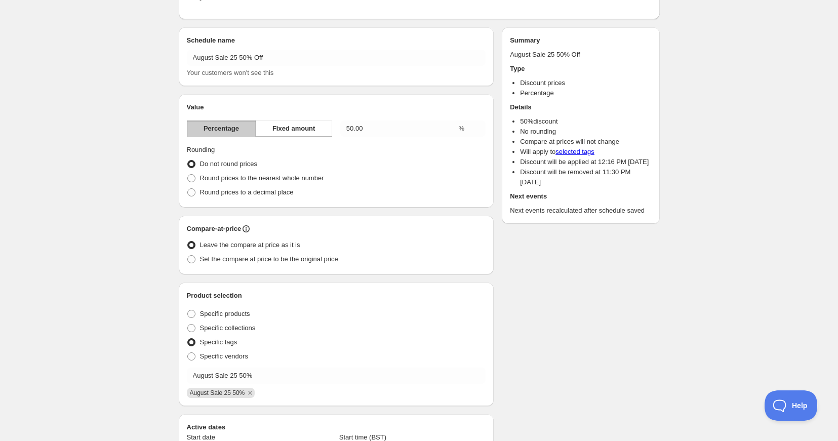
scroll to position [0, 0]
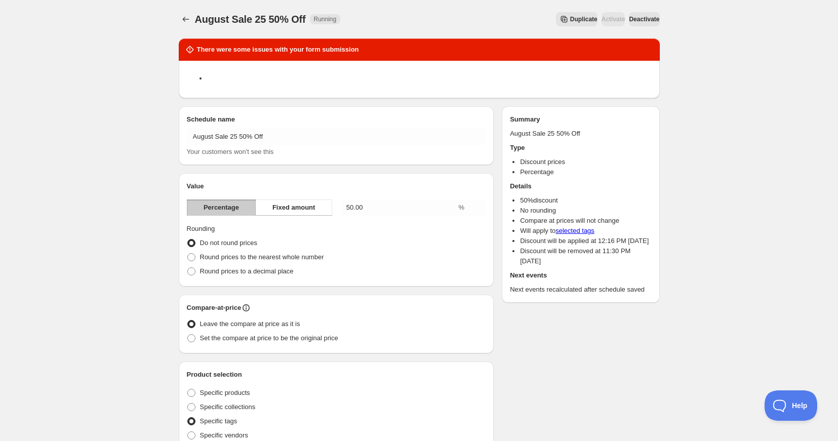
click at [639, 18] on span "Deactivate" at bounding box center [644, 19] width 30 height 8
click at [638, 18] on span "Deactivate" at bounding box center [644, 19] width 30 height 8
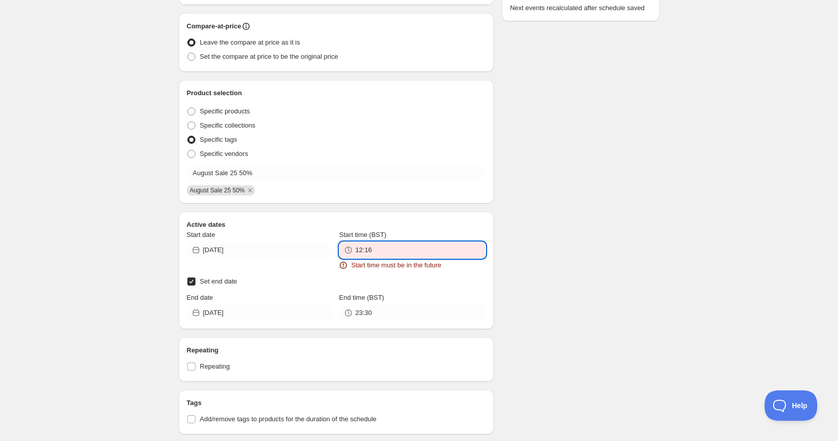
scroll to position [280, 0]
click at [379, 250] on input "12:16" at bounding box center [420, 251] width 130 height 16
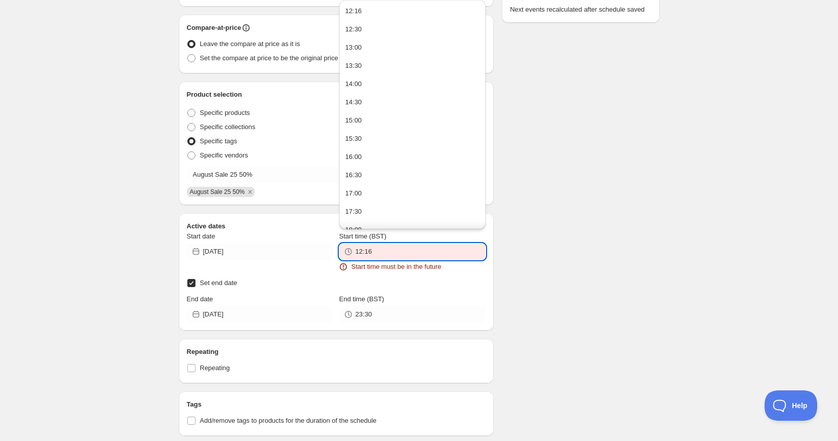
click at [355, 10] on div "12:16" at bounding box center [353, 11] width 17 height 10
click at [381, 255] on input "12:16" at bounding box center [420, 252] width 130 height 16
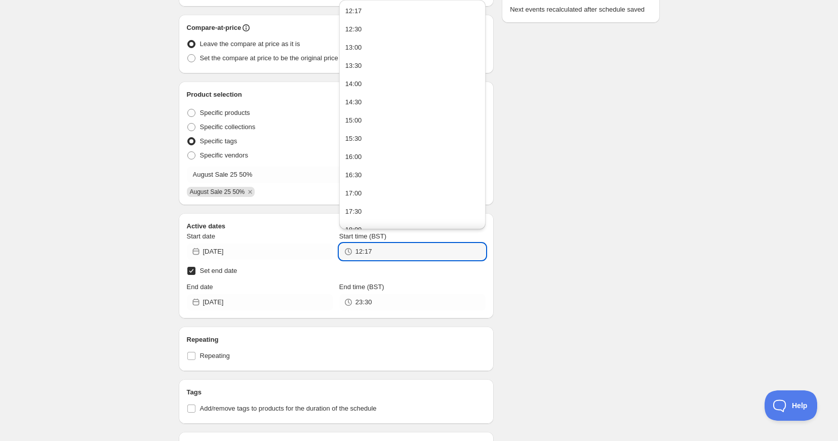
type input "12:17"
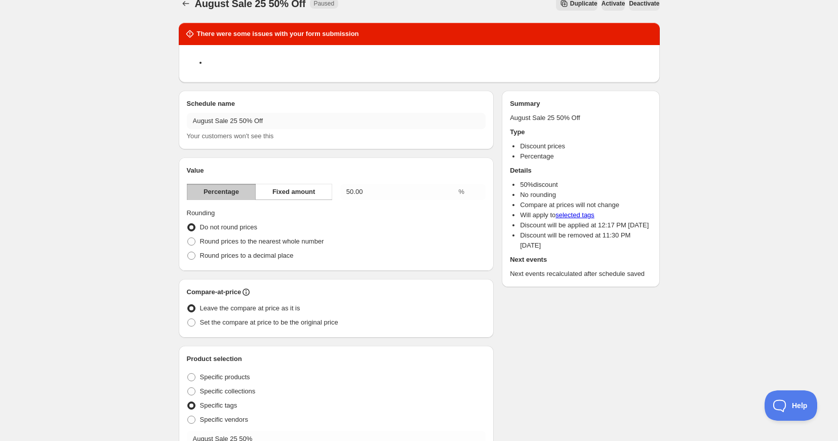
scroll to position [0, 0]
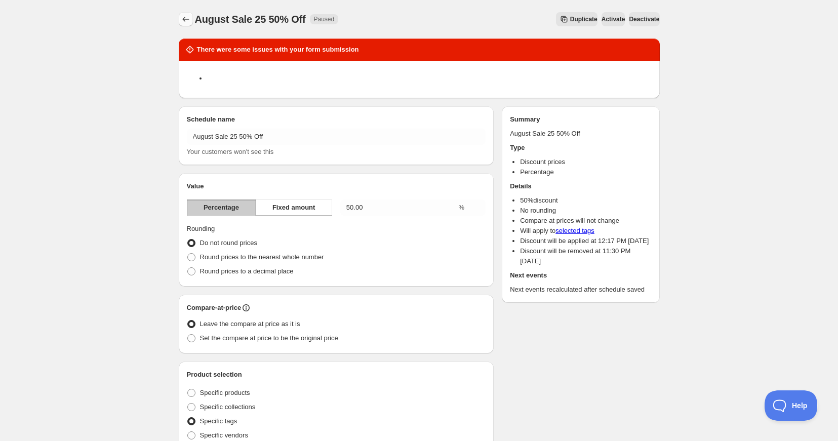
click at [181, 19] on icon "Schedules" at bounding box center [186, 19] width 10 height 10
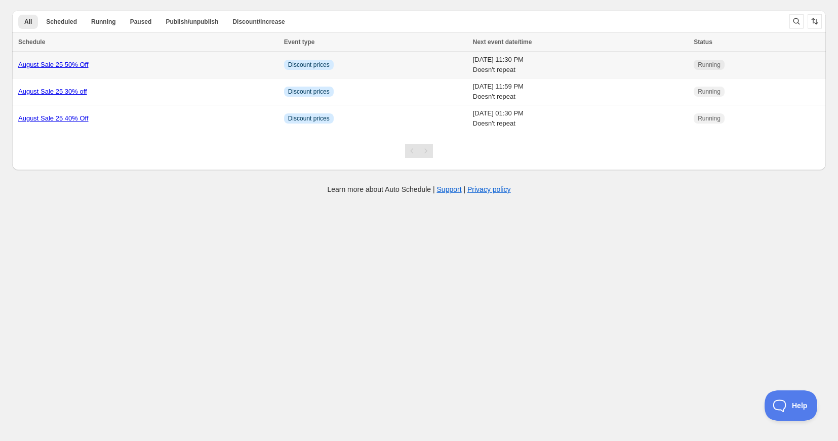
click at [48, 62] on link "August Sale 25 50% Off" at bounding box center [53, 65] width 70 height 8
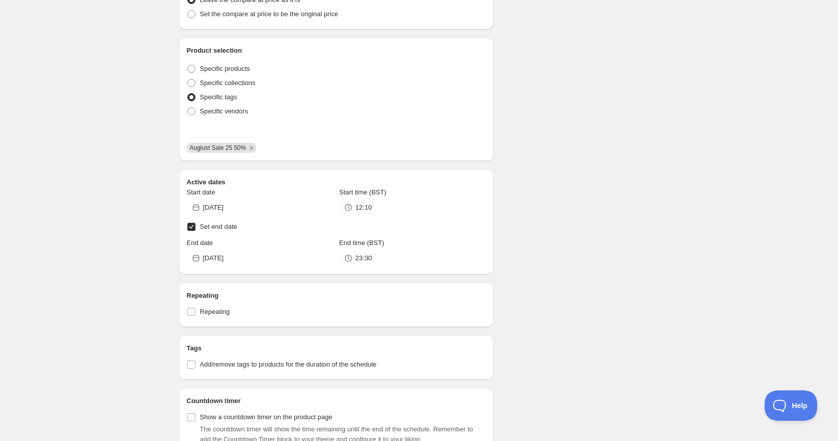
scroll to position [316, 0]
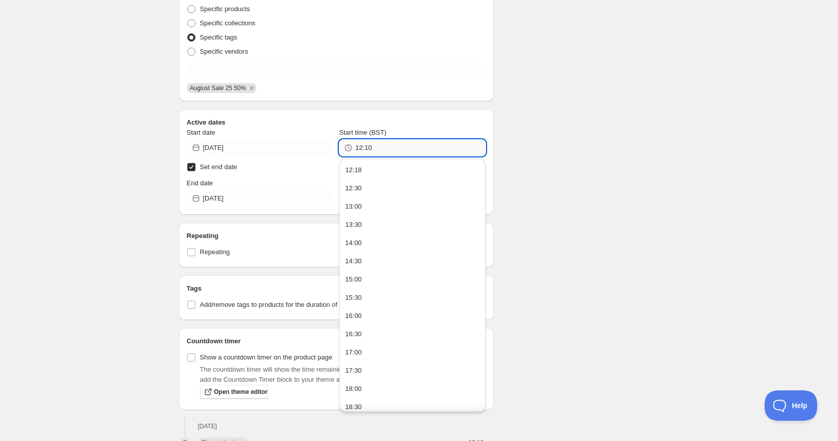
click at [377, 150] on input "12:10" at bounding box center [420, 148] width 130 height 16
type input "[DATE]"
type input "13:30"
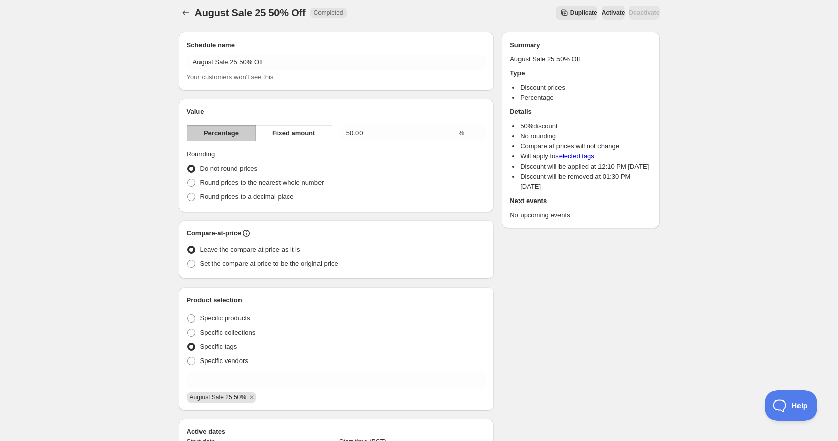
scroll to position [0, 0]
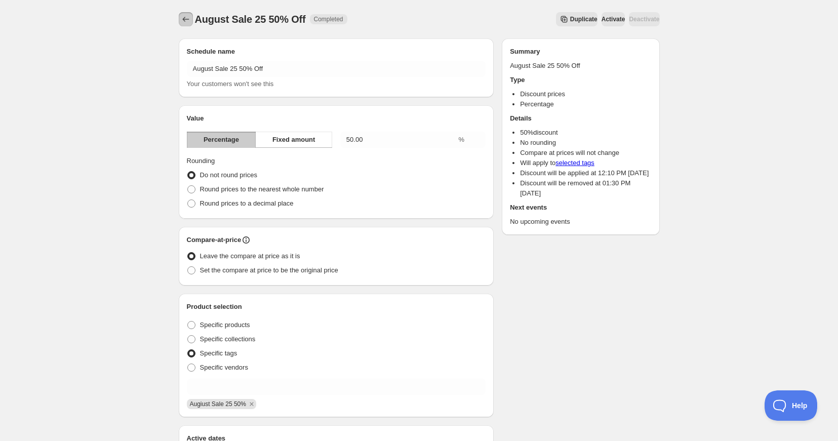
click at [184, 19] on icon "Schedules" at bounding box center [186, 19] width 10 height 10
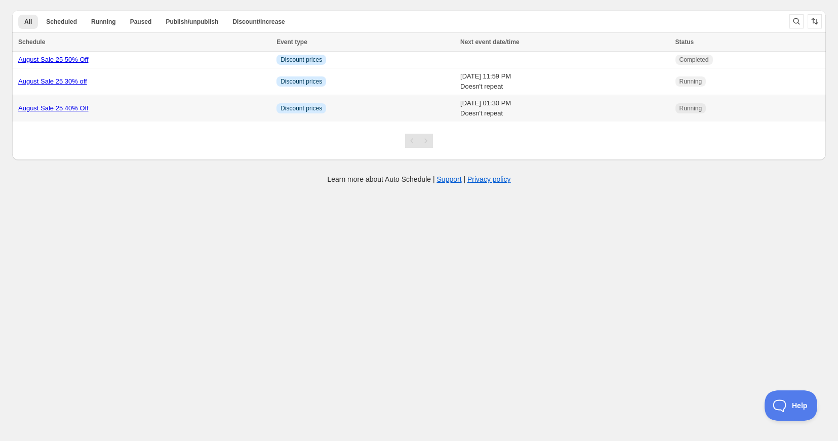
click at [70, 104] on div "August Sale 25 40% Off" at bounding box center [144, 108] width 252 height 10
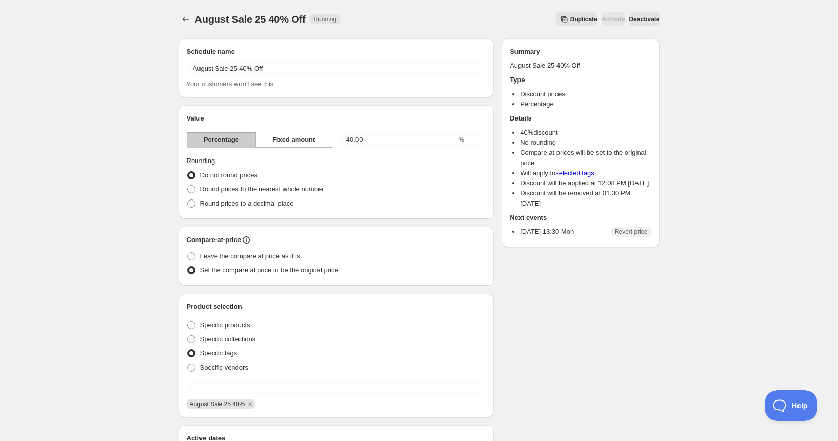
click at [652, 20] on span "Deactivate" at bounding box center [644, 19] width 30 height 8
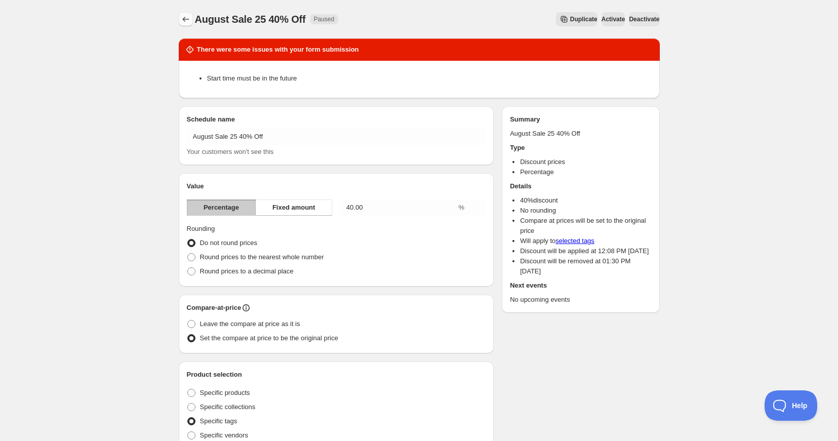
click at [184, 15] on icon "Schedules" at bounding box center [186, 19] width 10 height 10
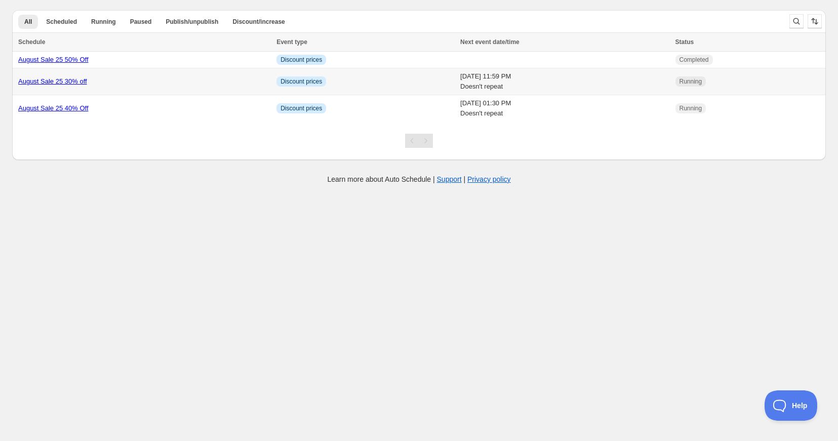
click at [79, 82] on link "August Sale 25 30% off" at bounding box center [52, 81] width 69 height 8
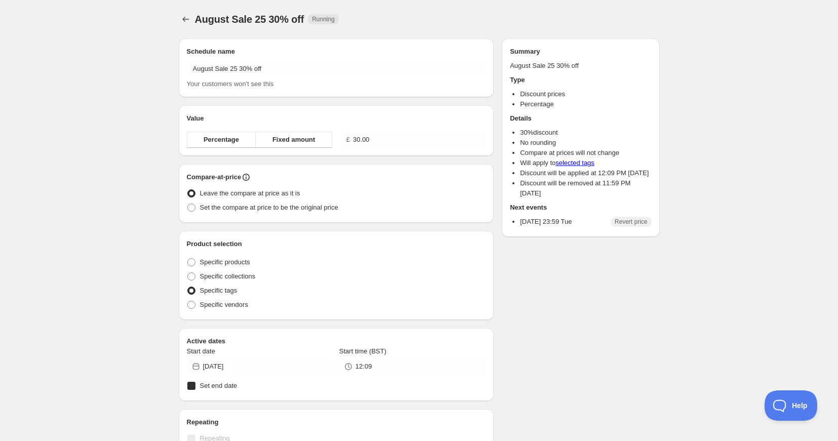
radio input "true"
checkbox input "true"
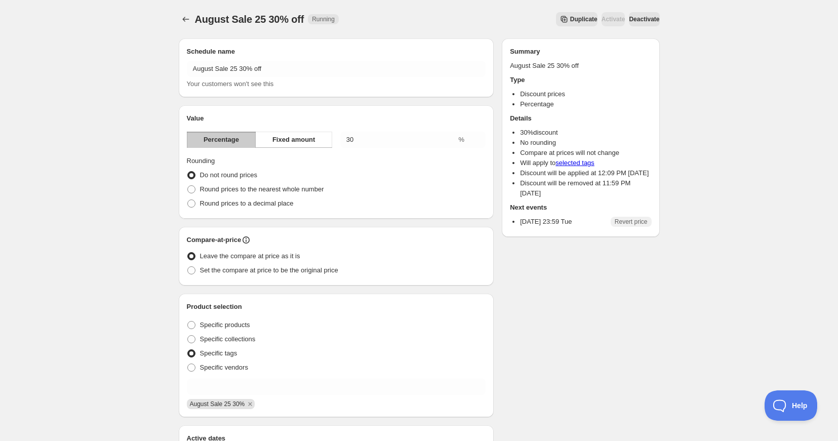
click at [632, 16] on span "Deactivate" at bounding box center [644, 19] width 30 height 8
click at [184, 19] on icon "Schedules" at bounding box center [186, 19] width 10 height 10
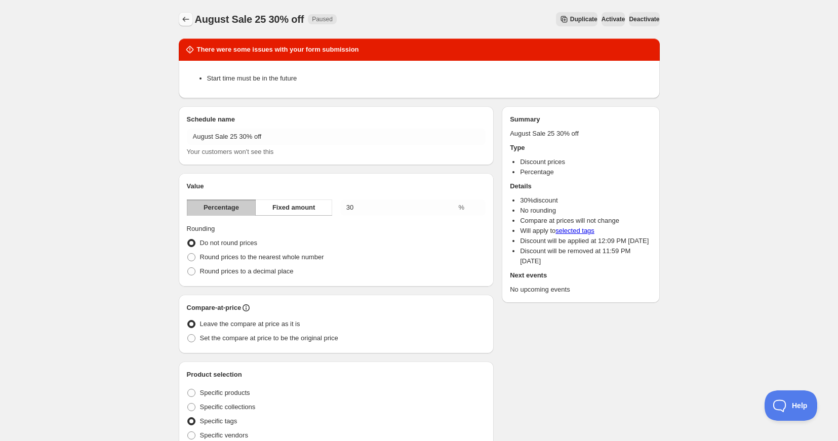
click at [186, 22] on icon "Schedules" at bounding box center [186, 19] width 10 height 10
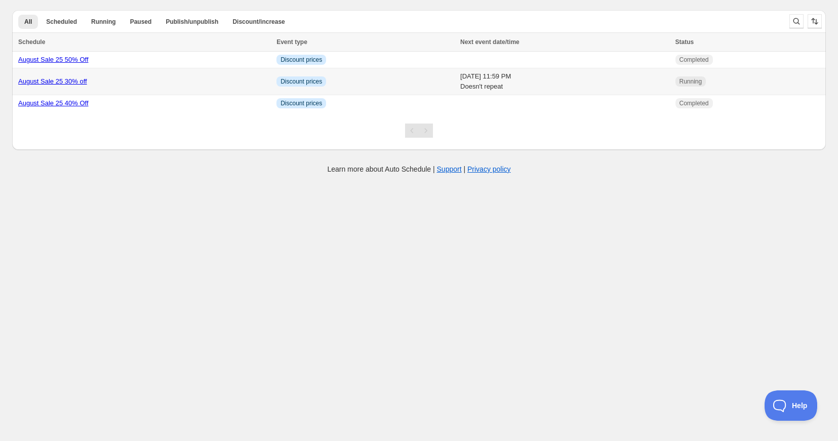
click at [70, 82] on link "August Sale 25 30% off" at bounding box center [52, 81] width 69 height 8
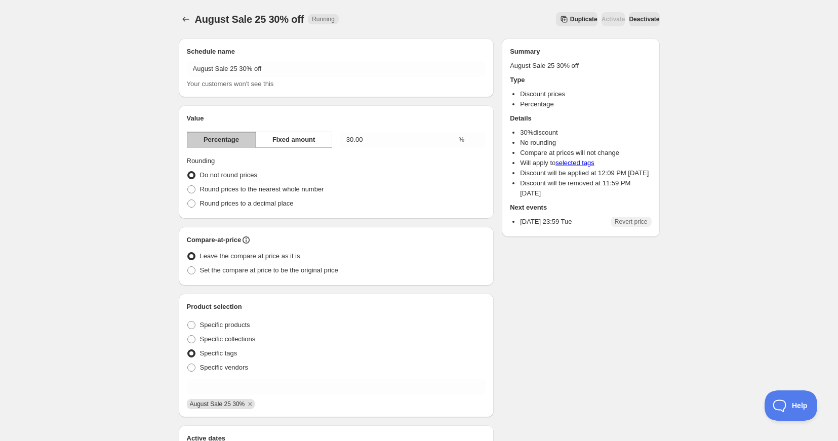
click at [631, 17] on span "Deactivate" at bounding box center [644, 19] width 30 height 8
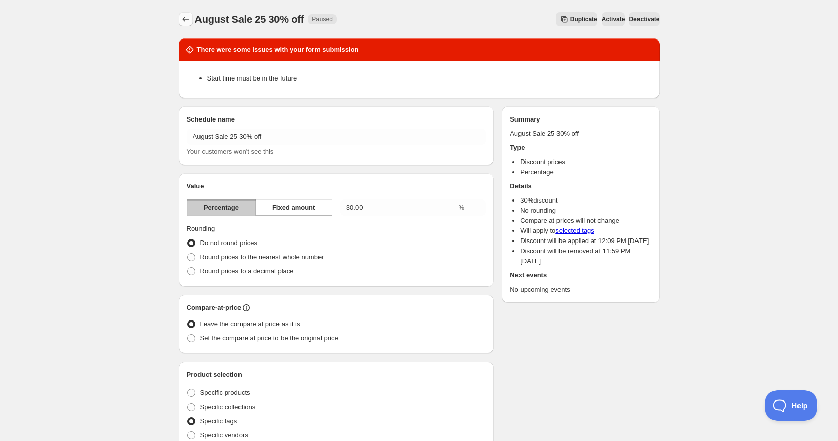
drag, startPoint x: 176, startPoint y: 22, endPoint x: 183, endPoint y: 19, distance: 7.1
click at [180, 20] on div "August Sale 25 30% off. This page is ready August Sale 25 30% off Paused Duplic…" at bounding box center [419, 443] width 505 height 886
click at [185, 19] on icon "Schedules" at bounding box center [186, 19] width 10 height 10
